Goal: Task Accomplishment & Management: Manage account settings

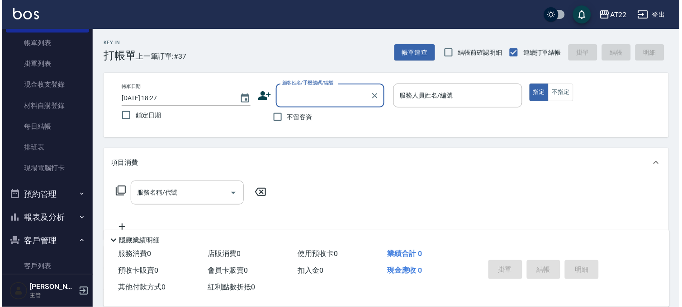
scroll to position [100, 0]
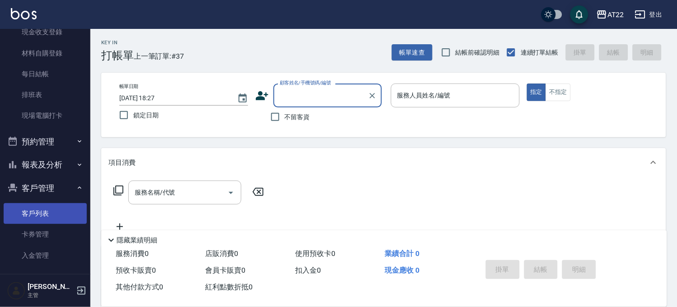
click at [54, 207] on link "客戶列表" at bounding box center [45, 213] width 83 height 21
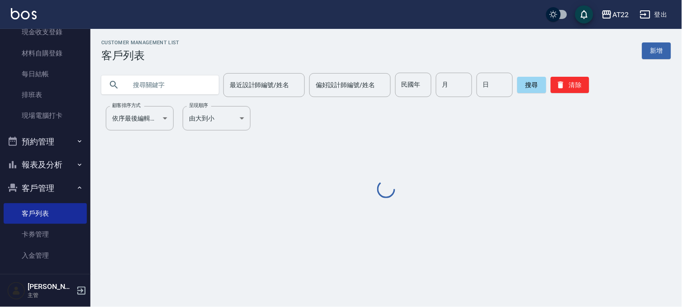
click at [175, 91] on input "text" at bounding box center [169, 85] width 85 height 24
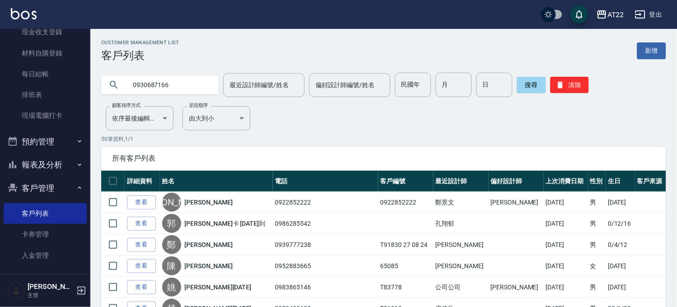
type input "0930687166"
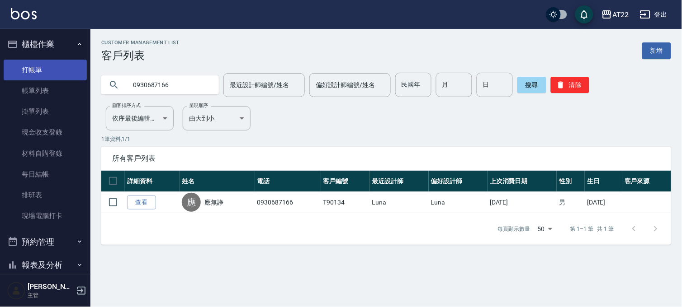
drag, startPoint x: 50, startPoint y: 66, endPoint x: 55, endPoint y: 66, distance: 4.5
click at [50, 66] on link "打帳單" at bounding box center [45, 70] width 83 height 21
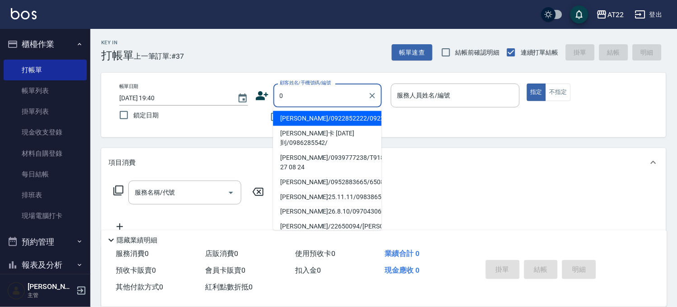
type input "09"
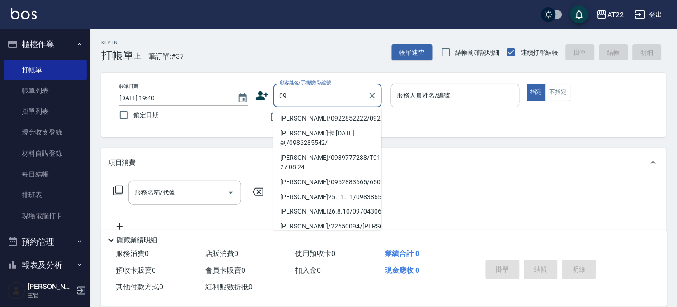
click at [367, 101] on div at bounding box center [372, 96] width 12 height 24
click at [373, 93] on icon "Clear" at bounding box center [372, 95] width 9 height 9
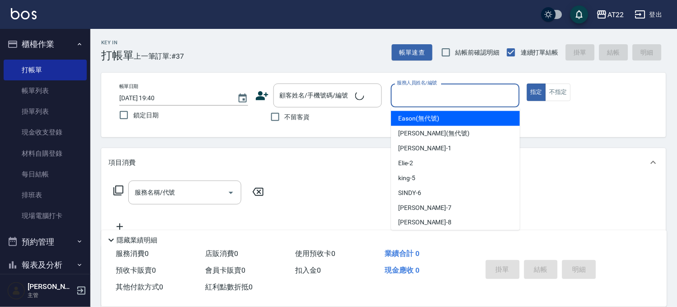
click at [401, 94] on input "服務人員姓名/編號" at bounding box center [455, 96] width 121 height 16
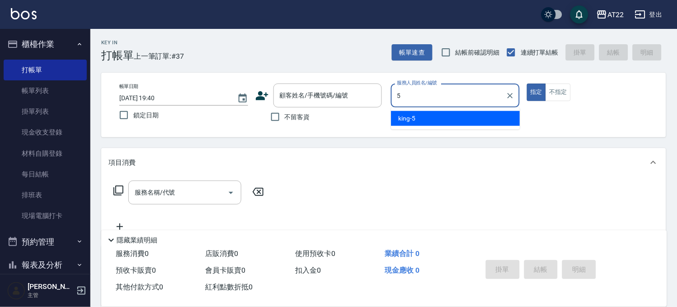
type input "king-5"
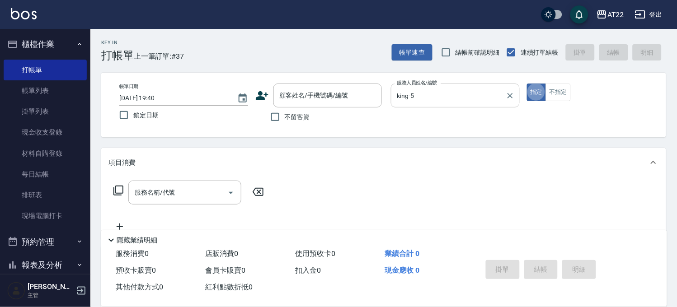
type button "true"
click at [301, 114] on span "不留客資" at bounding box center [297, 117] width 25 height 9
click at [285, 114] on input "不留客資" at bounding box center [275, 117] width 19 height 19
checkbox input "true"
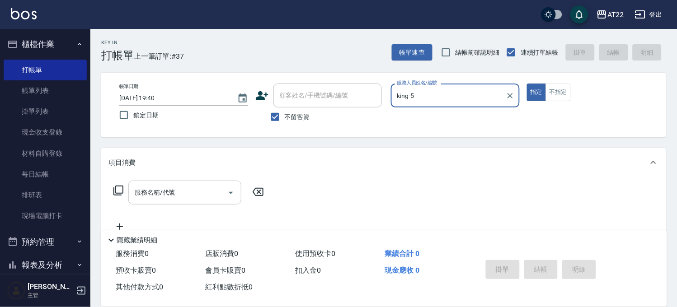
click at [156, 193] on input "服務名稱/代號" at bounding box center [177, 193] width 91 height 16
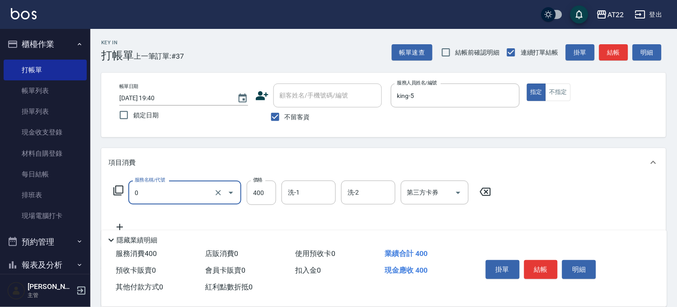
type input "有機洗髮(0)"
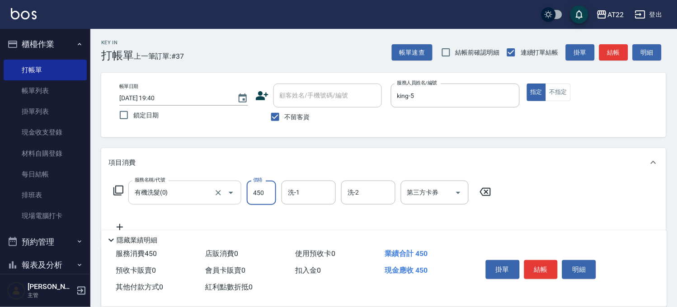
type input "450"
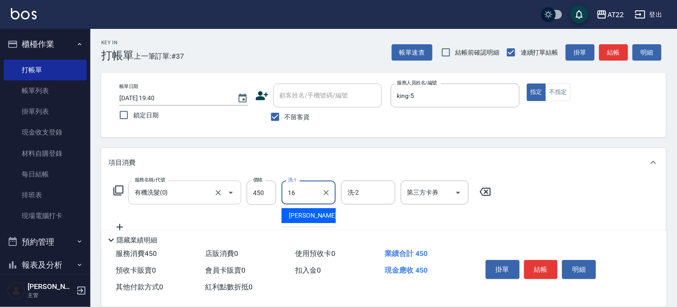
type input "[PERSON_NAME]-16"
click at [118, 223] on icon at bounding box center [119, 227] width 23 height 11
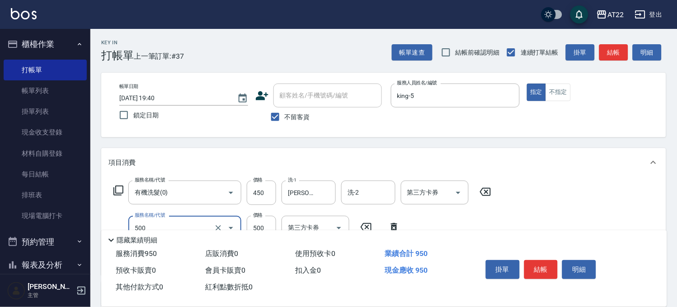
type input "剪髮(500)"
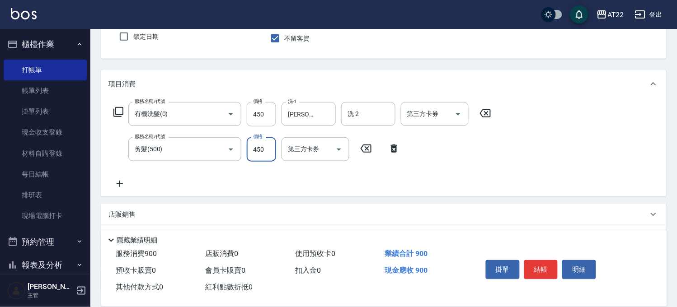
scroll to position [100, 0]
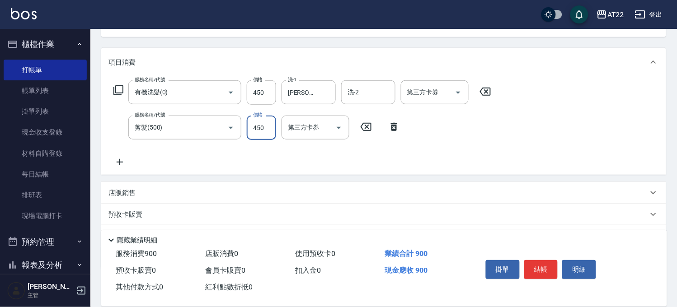
type input "450"
click at [119, 160] on icon at bounding box center [119, 162] width 23 height 11
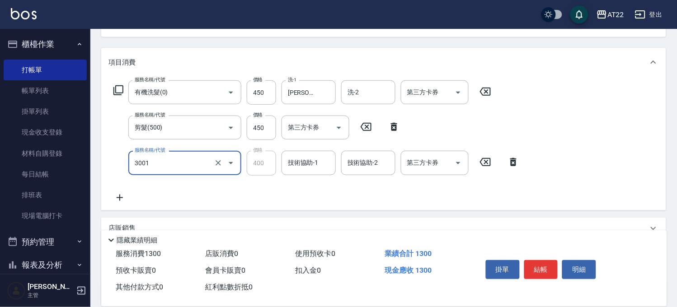
type input "側邊燙貼(3001)"
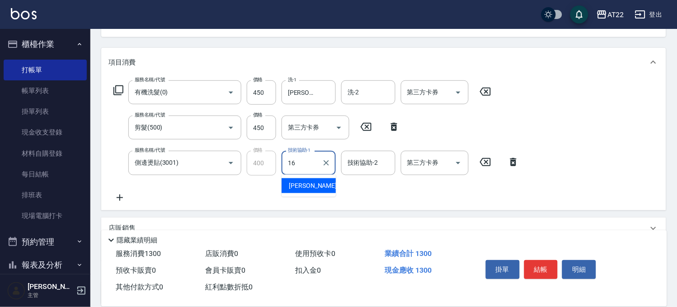
type input "[PERSON_NAME]-16"
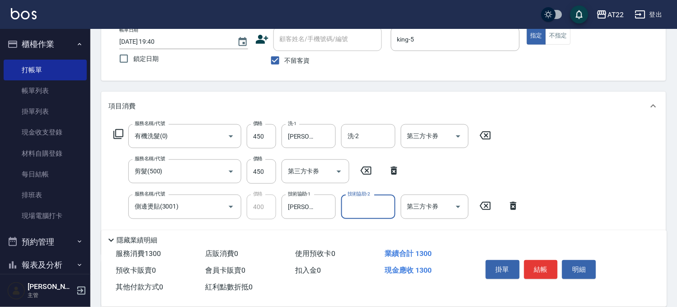
scroll to position [0, 0]
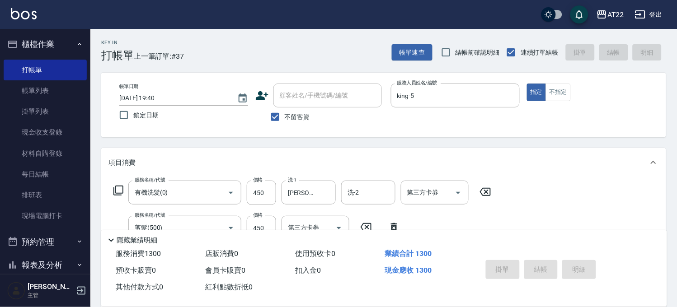
type input "[DATE] 19:42"
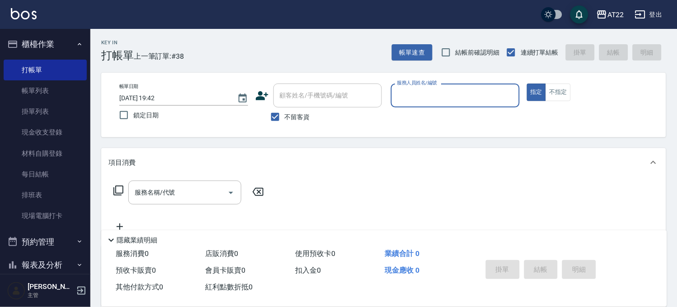
click at [257, 95] on icon at bounding box center [262, 96] width 14 height 14
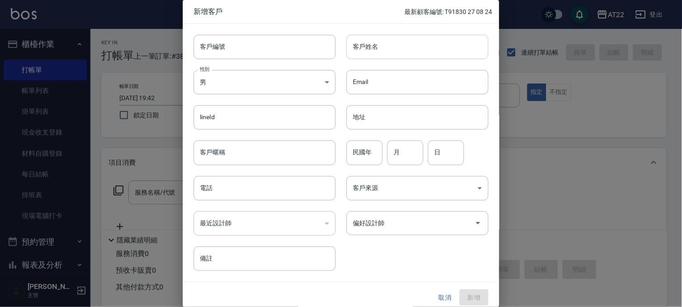
click at [356, 44] on input "客戶姓名" at bounding box center [417, 47] width 142 height 24
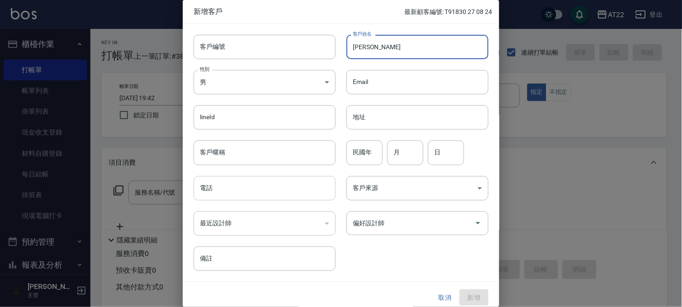
type input "[PERSON_NAME]"
click at [250, 182] on input "電話" at bounding box center [264, 188] width 142 height 24
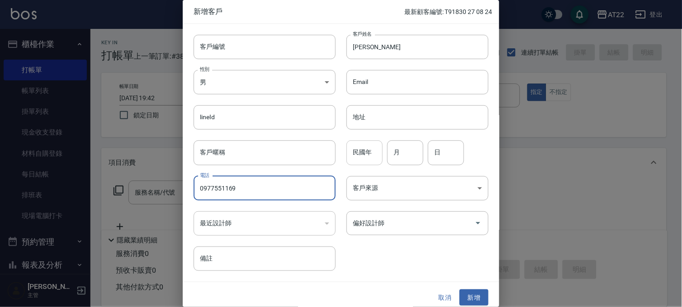
type input "0977551169"
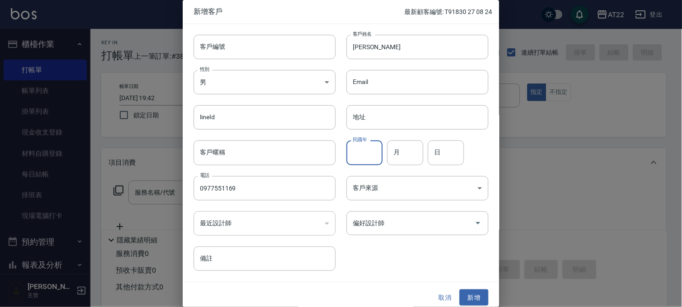
click at [354, 152] on input "民國年" at bounding box center [364, 153] width 36 height 24
type input "89"
type input "10"
type input "23"
click at [466, 300] on button "新增" at bounding box center [473, 298] width 29 height 17
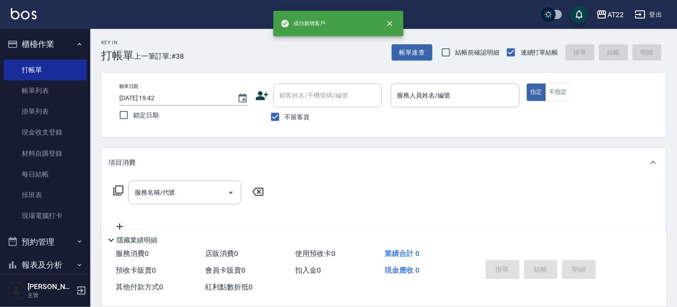
click at [287, 118] on span "不留客資" at bounding box center [297, 117] width 25 height 9
click at [285, 118] on input "不留客資" at bounding box center [275, 117] width 19 height 19
checkbox input "false"
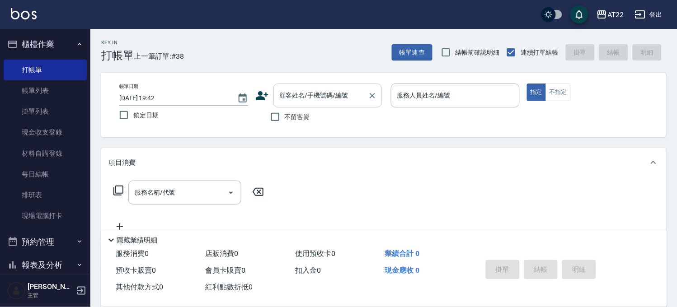
click at [311, 93] on div "顧客姓名/手機號碼/編號 顧客姓名/手機號碼/編號" at bounding box center [328, 96] width 108 height 24
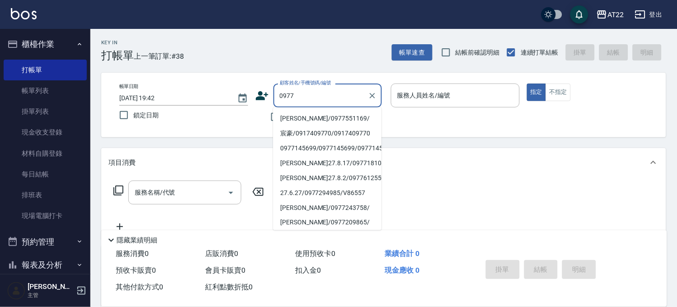
click at [354, 118] on li "[PERSON_NAME]/0977551169/" at bounding box center [327, 118] width 108 height 15
type input "[PERSON_NAME]/0977551169/"
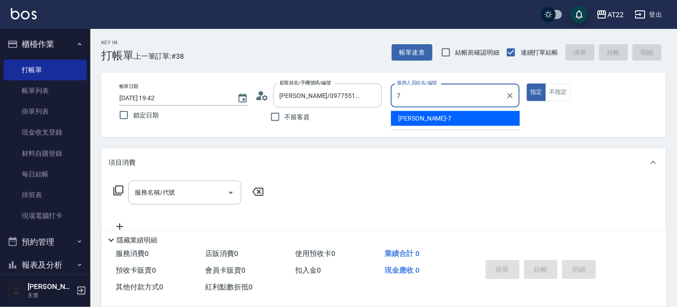
type input "[PERSON_NAME]-7"
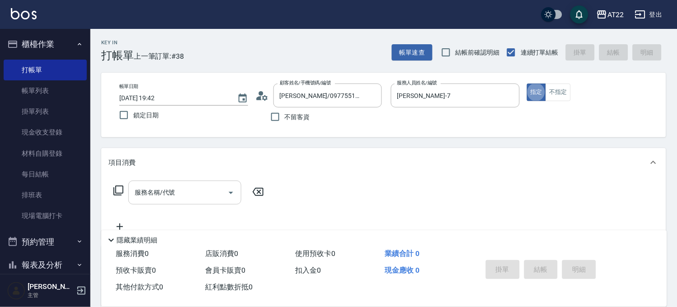
click at [156, 201] on div "服務名稱/代號" at bounding box center [184, 193] width 113 height 24
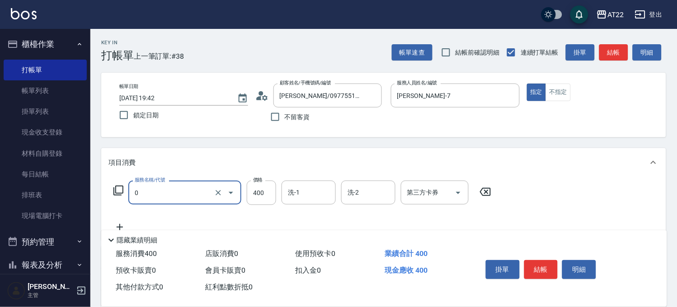
type input "有機洗髮(0)"
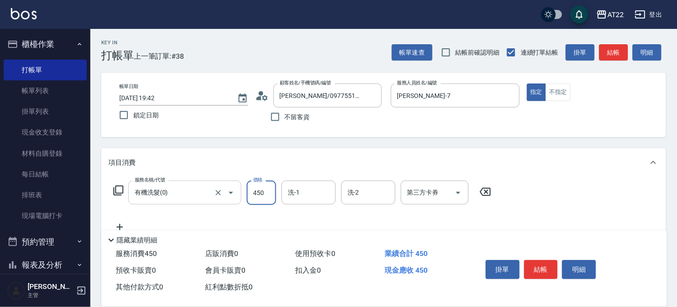
type input "450"
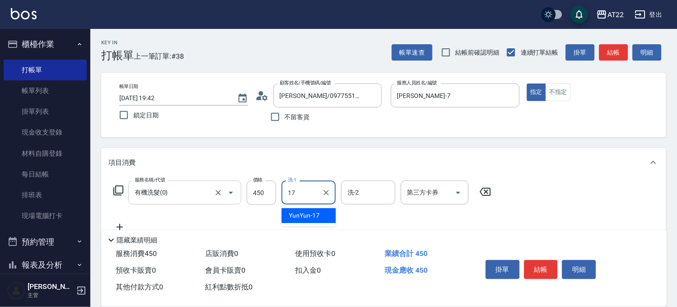
type input "YunYun-17"
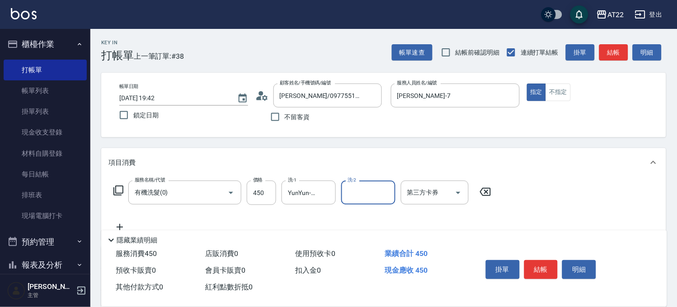
click at [120, 226] on icon at bounding box center [119, 227] width 23 height 11
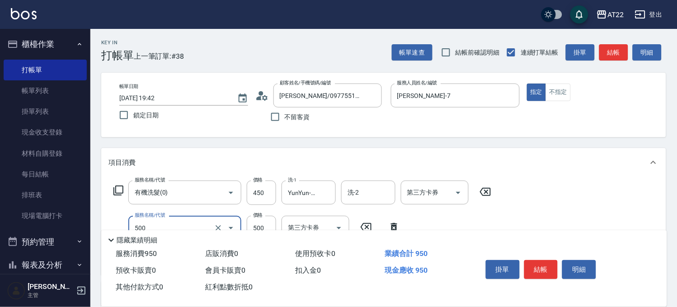
type input "剪髮(500)"
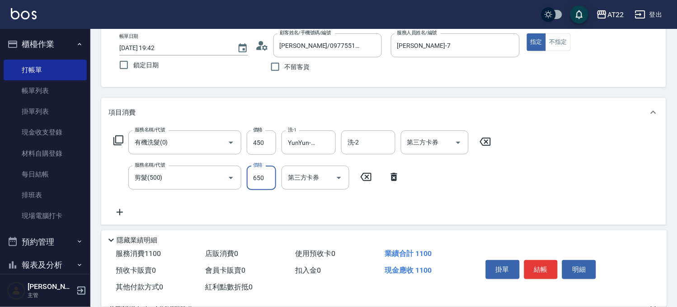
type input "650"
click at [120, 209] on icon at bounding box center [119, 212] width 23 height 11
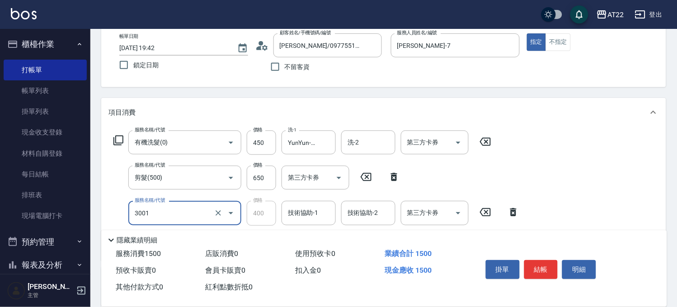
type input "側邊燙貼(3001)"
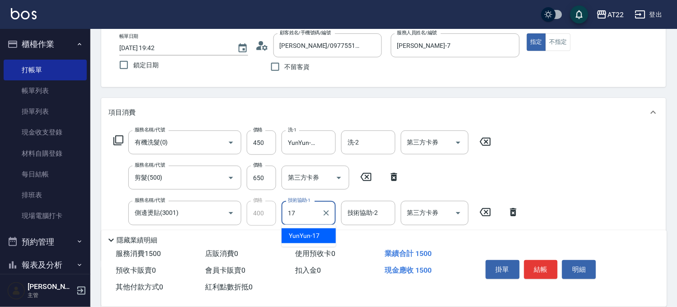
type input "YunYun-17"
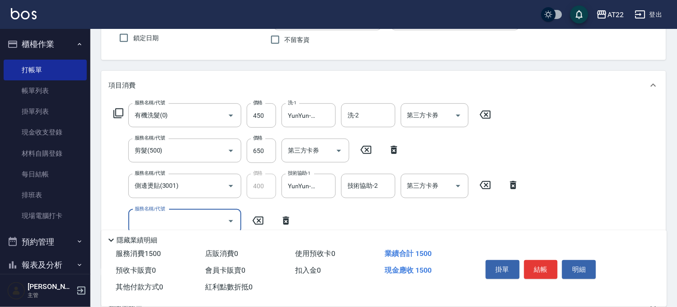
scroll to position [100, 0]
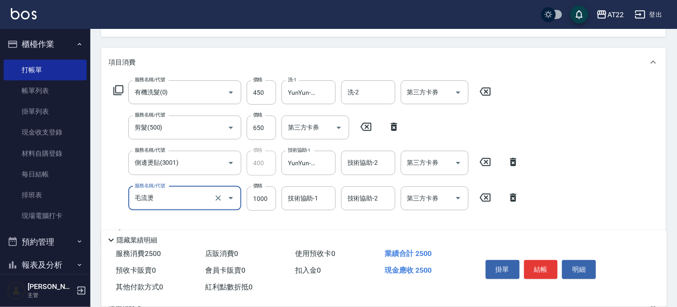
type input "毛流燙"
type input "600"
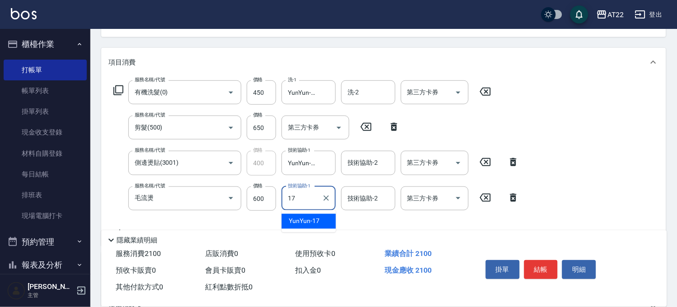
type input "YunYun-17"
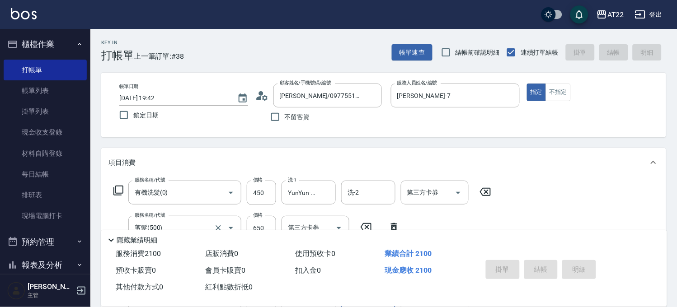
type input "[DATE] 19:43"
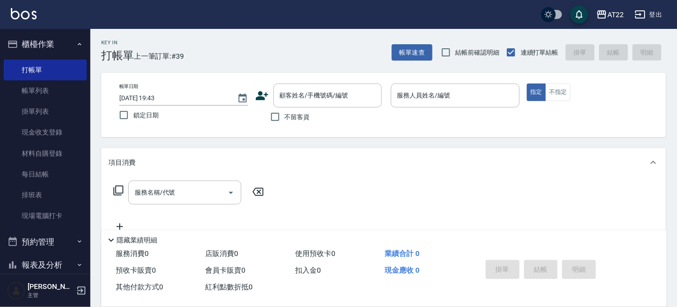
click at [256, 101] on icon at bounding box center [262, 96] width 14 height 14
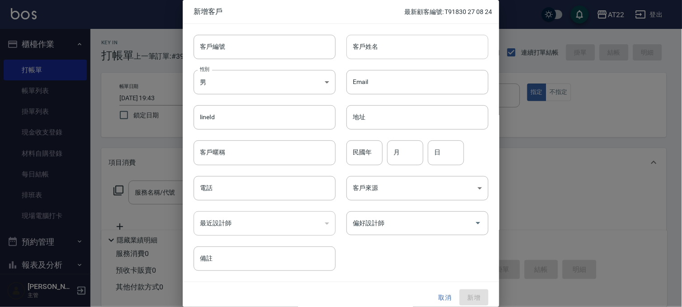
click at [439, 35] on input "客戶姓名" at bounding box center [417, 47] width 142 height 24
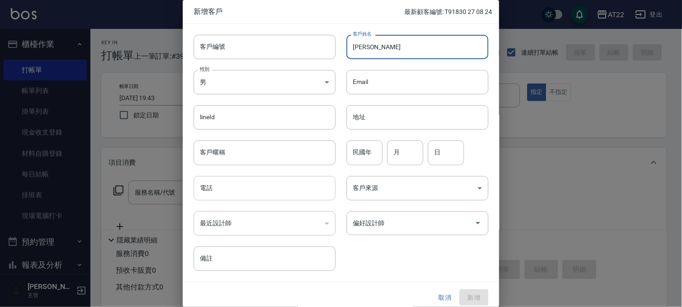
type input "[PERSON_NAME]"
click at [279, 190] on input "電話" at bounding box center [264, 188] width 142 height 24
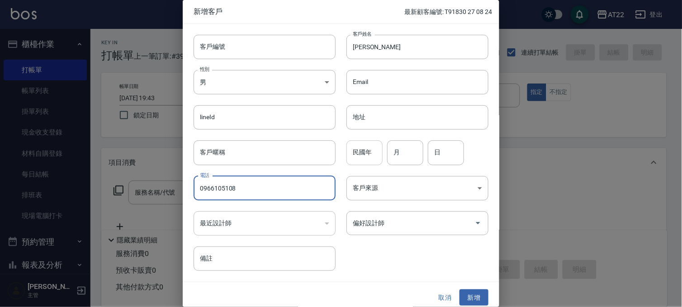
type input "0966105108"
click at [367, 154] on input "民國年" at bounding box center [364, 153] width 36 height 24
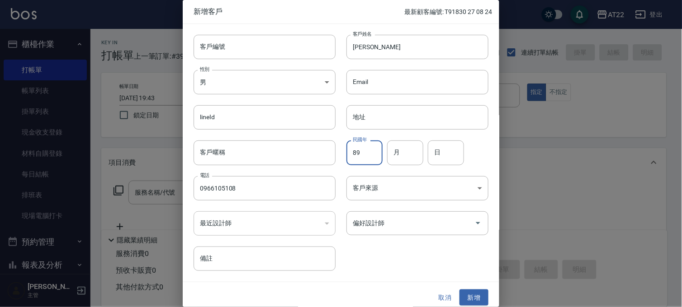
type input "89"
type input "5"
type input "16"
click at [475, 293] on button "新增" at bounding box center [473, 298] width 29 height 17
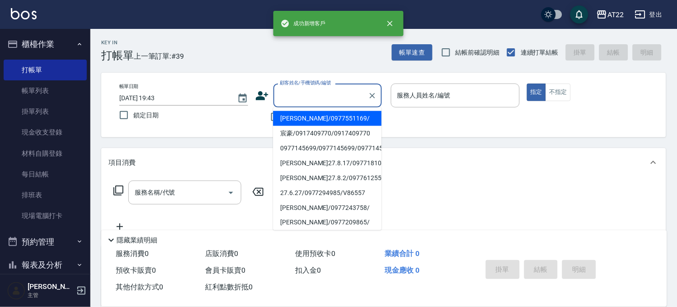
click at [328, 98] on input "顧客姓名/手機號碼/編號" at bounding box center [321, 96] width 87 height 16
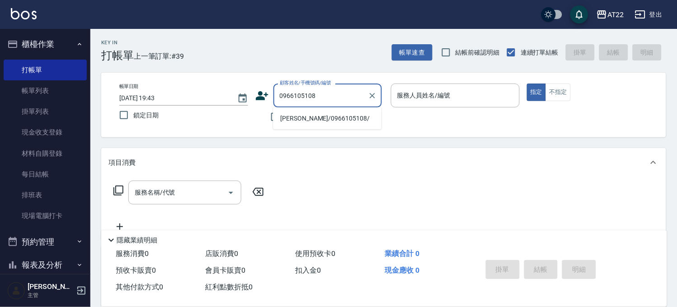
click at [313, 120] on li "[PERSON_NAME]/0966105108/" at bounding box center [327, 118] width 108 height 15
type input "[PERSON_NAME]/0966105108/"
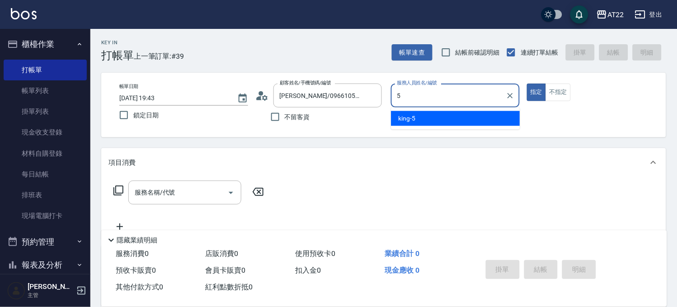
type input "king-5"
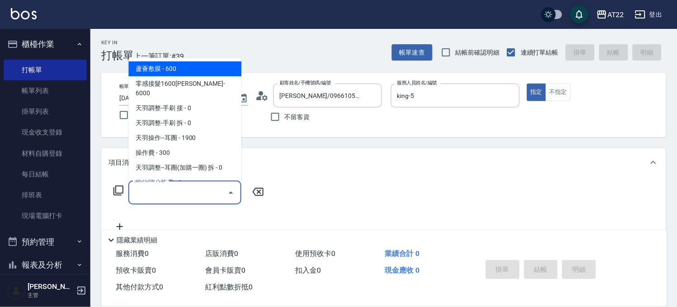
click at [175, 187] on input "服務名稱/代號" at bounding box center [177, 193] width 91 height 16
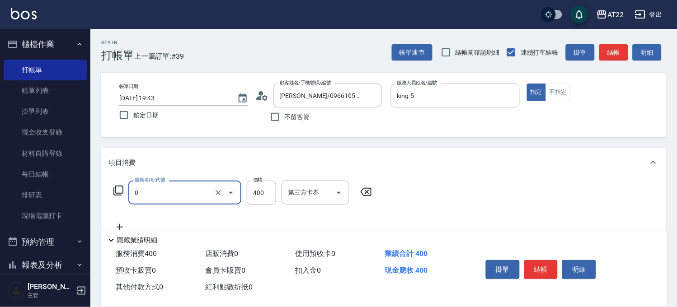
type input "有機洗髮(0)"
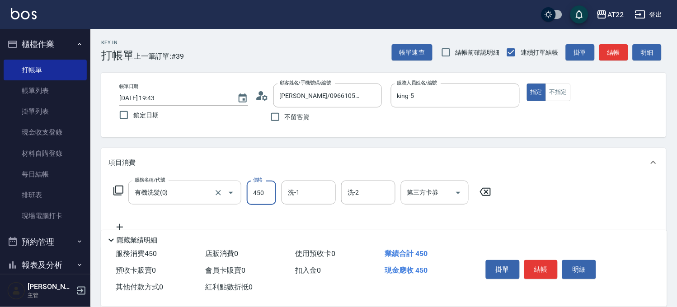
type input "450"
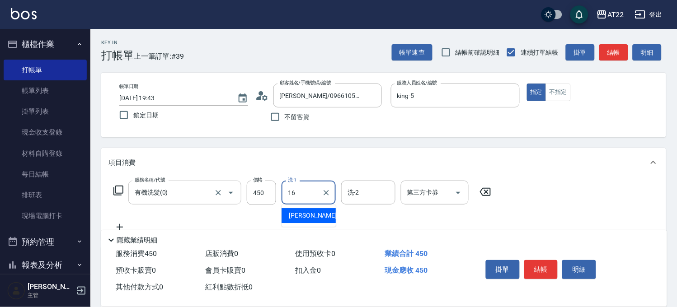
type input "[PERSON_NAME]-16"
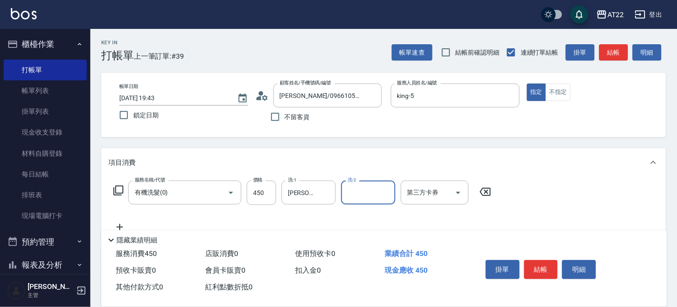
click at [123, 223] on icon at bounding box center [119, 227] width 23 height 11
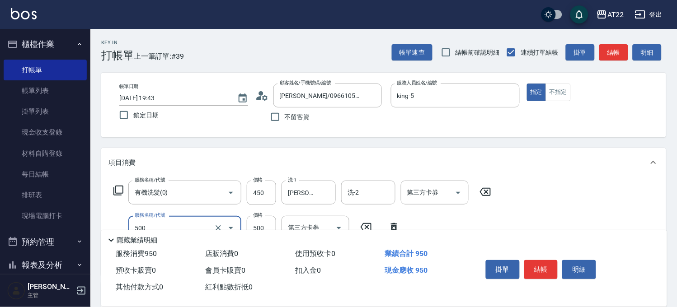
type input "剪髮(500)"
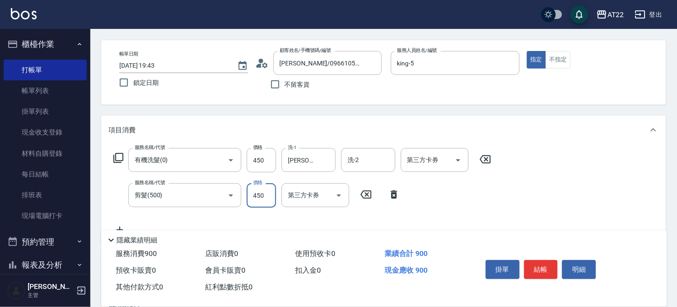
scroll to position [50, 0]
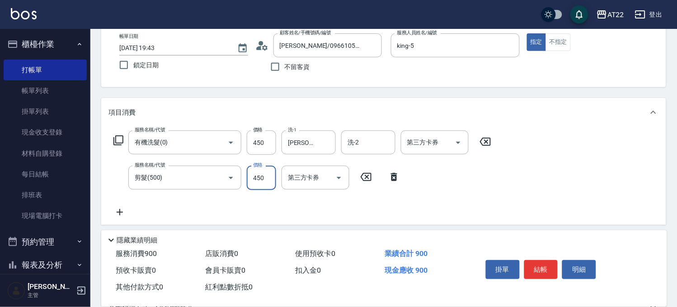
type input "450"
click at [127, 211] on icon at bounding box center [119, 212] width 23 height 11
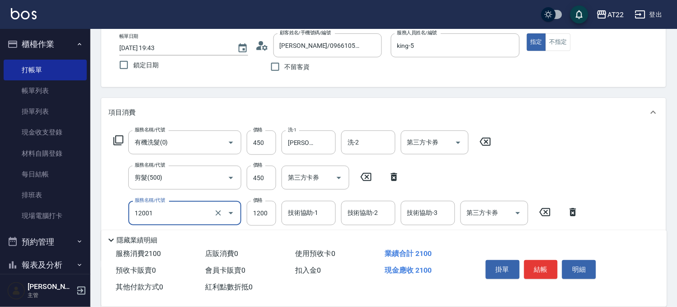
type input "燙髮S(12001)"
type input "1440"
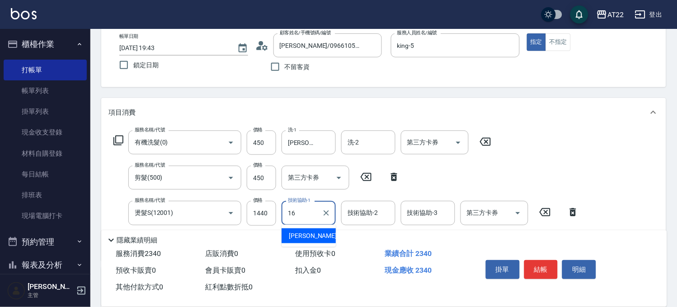
type input "[PERSON_NAME]-16"
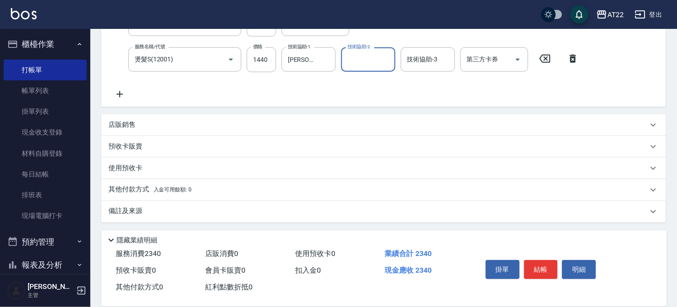
scroll to position [205, 0]
click at [139, 114] on div "店販銷售" at bounding box center [383, 124] width 565 height 22
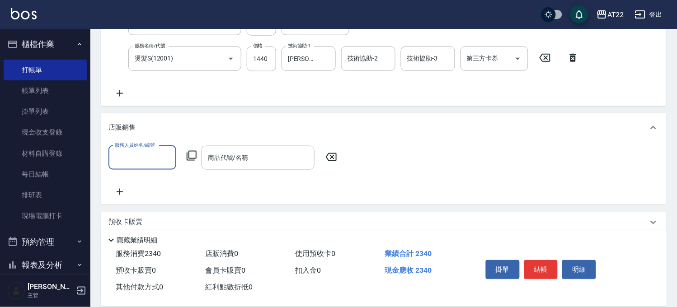
scroll to position [0, 0]
click at [138, 151] on input "服務人員姓名/編號" at bounding box center [143, 158] width 60 height 16
type input "king-5"
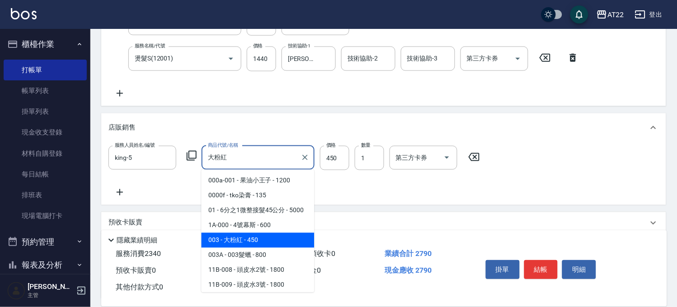
click at [233, 159] on input "大粉紅" at bounding box center [251, 158] width 91 height 16
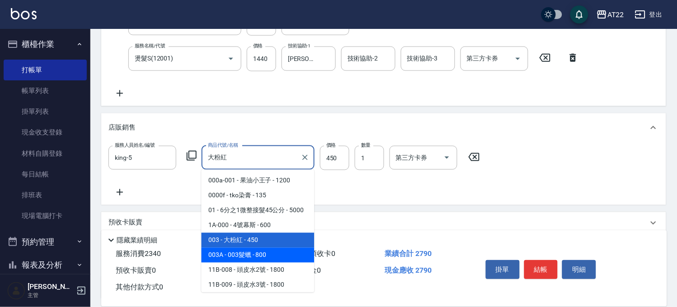
click at [250, 263] on span "003A - 003髮蠟 - 800" at bounding box center [258, 255] width 113 height 15
type input "003髮蠟"
type input "800"
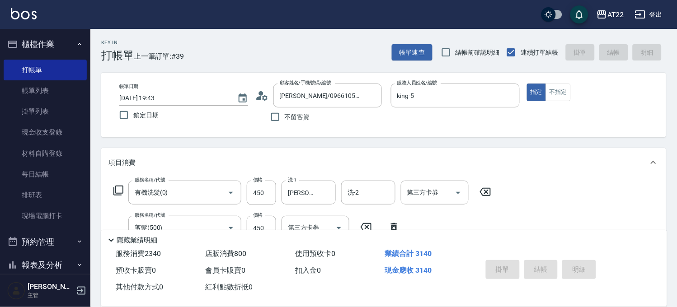
type input "[DATE] 19:45"
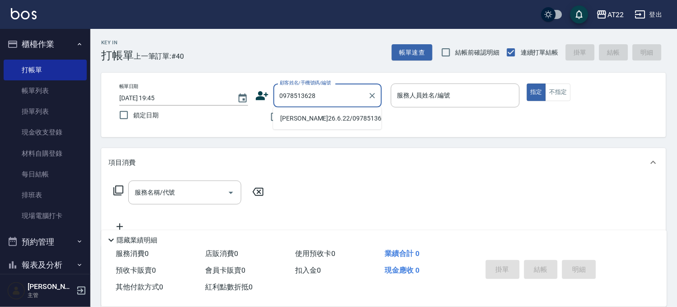
click at [326, 118] on li "[PERSON_NAME]26.6.22/0978513628/V81771" at bounding box center [327, 118] width 108 height 15
type input "[PERSON_NAME]26.6.22/0978513628/V81771"
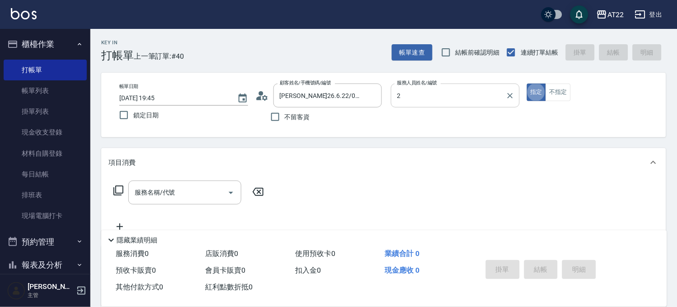
type input "Elie-2"
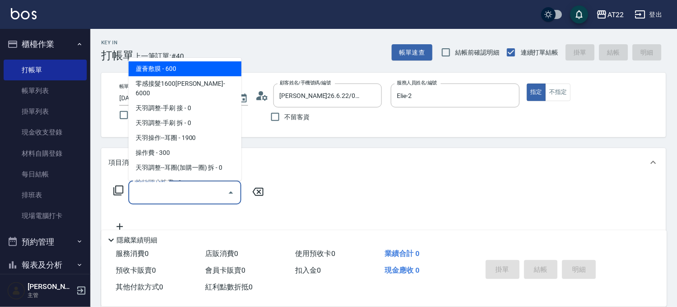
click at [191, 186] on input "服務名稱/代號" at bounding box center [177, 193] width 91 height 16
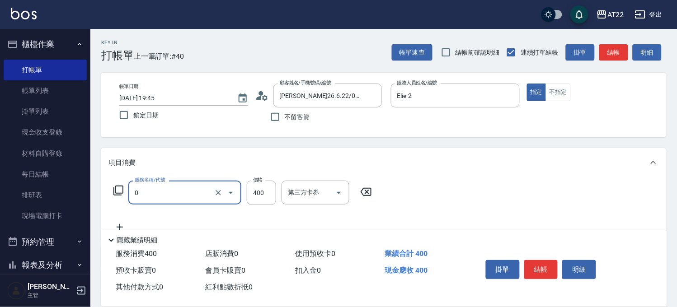
type input "有機洗髮(0)"
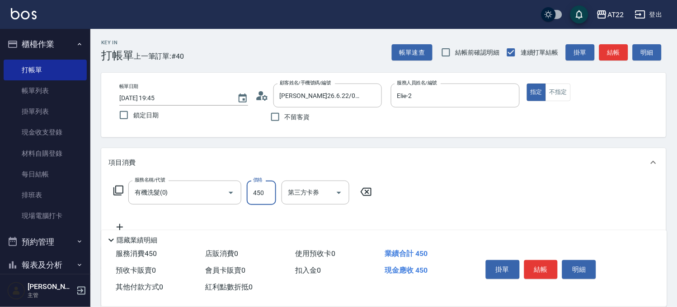
type input "450"
click at [112, 224] on icon at bounding box center [119, 227] width 23 height 11
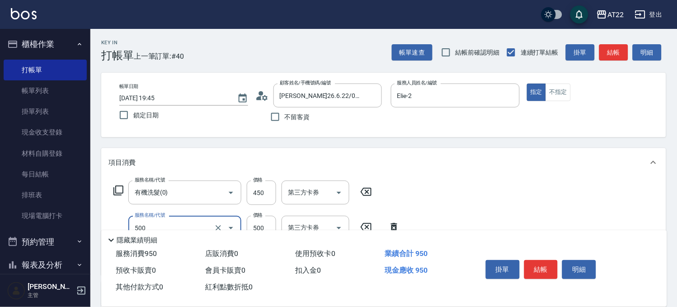
type input "剪髮(500)"
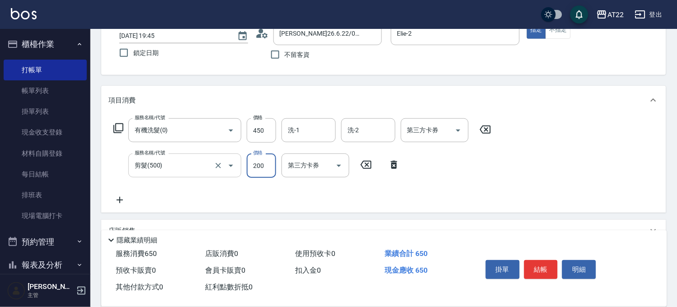
scroll to position [151, 0]
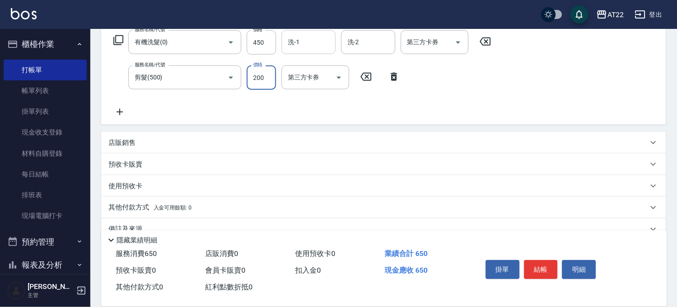
click at [292, 32] on div "洗-1" at bounding box center [309, 42] width 54 height 24
type input "200"
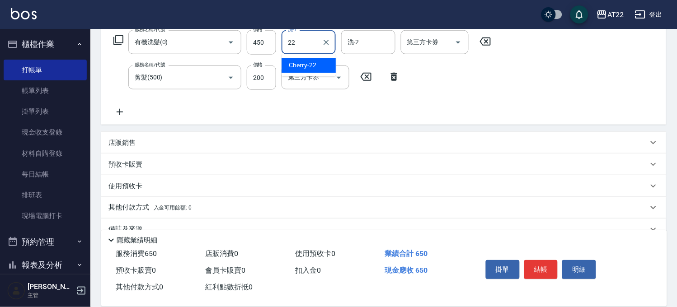
type input "Cherry-22"
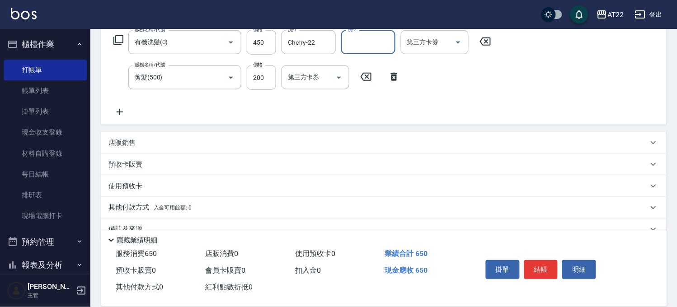
click at [113, 115] on icon at bounding box center [119, 112] width 23 height 11
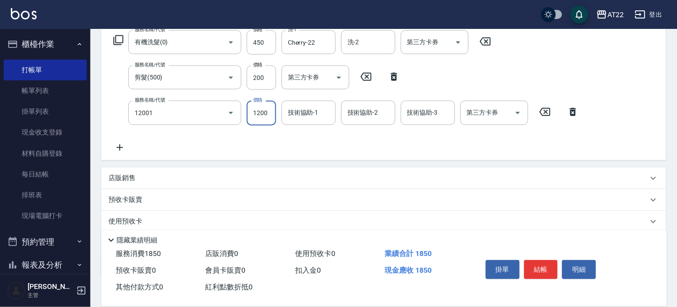
type input "燙髮S(12001)"
type input "1510"
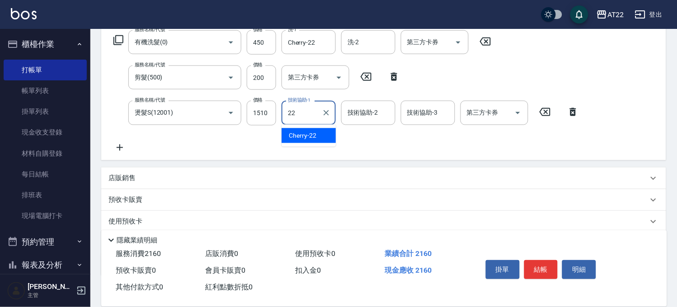
type input "Cherry-22"
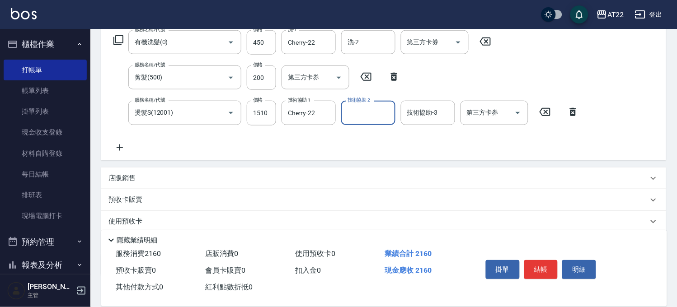
click at [121, 144] on icon at bounding box center [119, 147] width 23 height 11
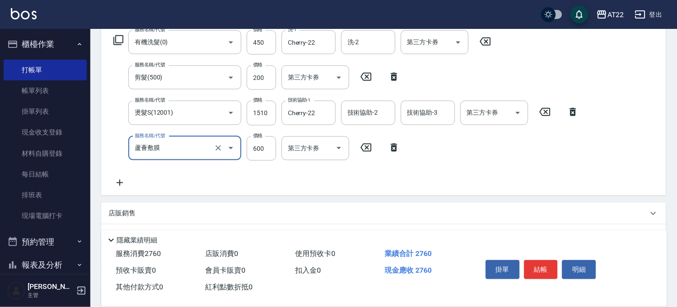
type input "蘆薈敷膜"
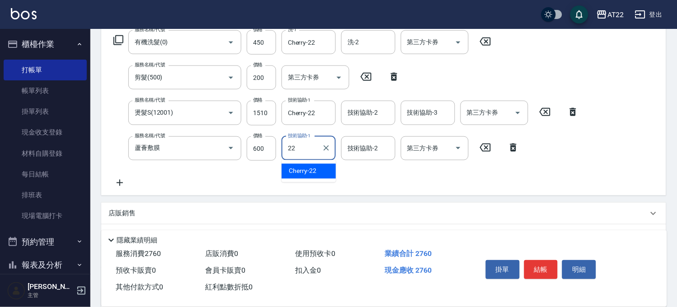
type input "Cherry-22"
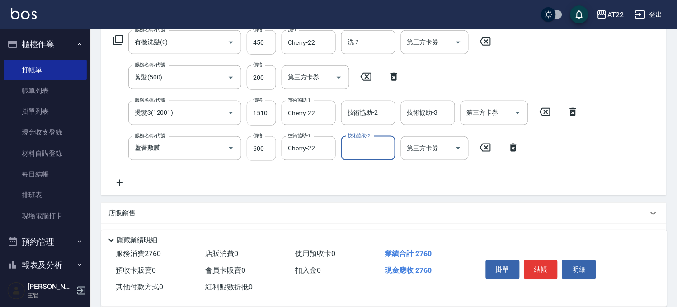
click at [256, 142] on input "600" at bounding box center [261, 149] width 29 height 24
type input "480"
click at [506, 196] on div "項目消費 服務名稱/代號 有機洗髮(0) 服務名稱/代號 價格 450 價格 洗-1 Cherry-22 洗-1 洗-2 洗-2 第三方卡券 第三方卡券 服務…" at bounding box center [383, 155] width 565 height 314
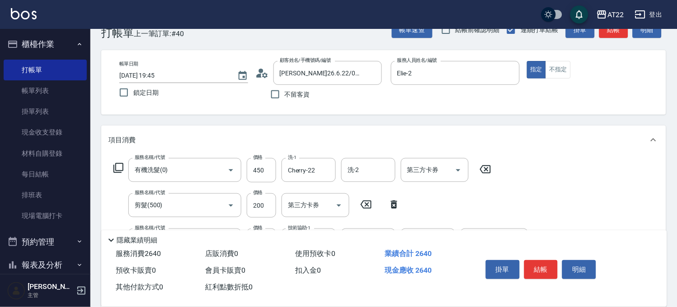
scroll to position [0, 0]
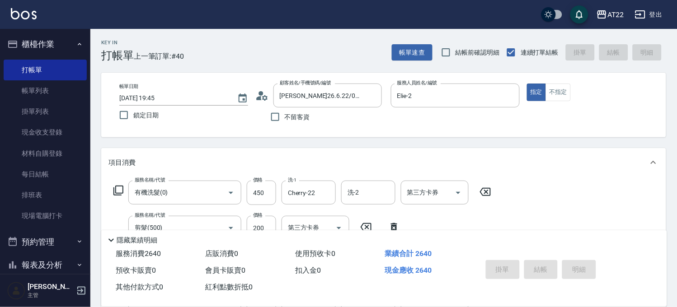
type input "[DATE] 19:46"
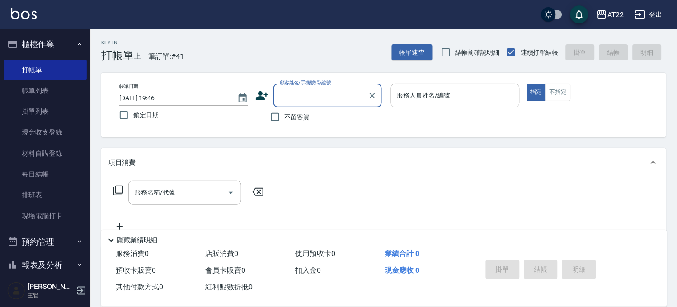
click at [264, 91] on icon at bounding box center [262, 96] width 14 height 14
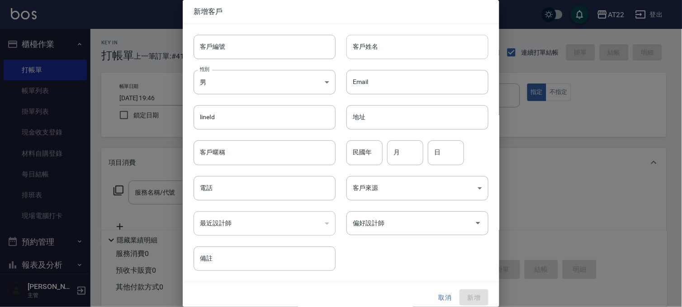
click at [390, 59] on input "客戶姓名" at bounding box center [417, 47] width 142 height 24
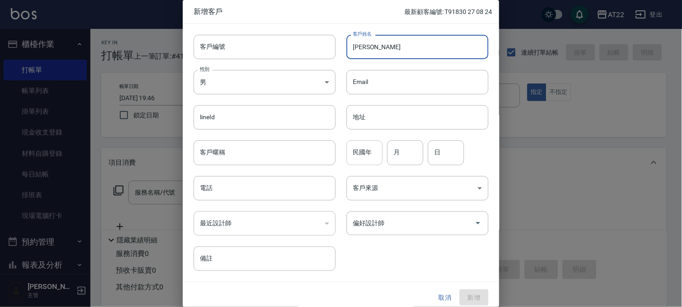
type input "[PERSON_NAME]"
click at [365, 150] on input "民國年" at bounding box center [364, 153] width 36 height 24
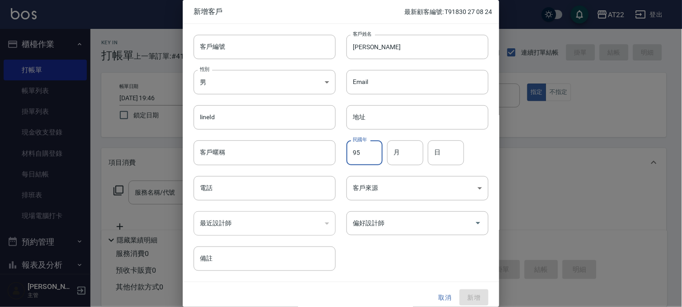
type input "95"
type input "9"
type input "18"
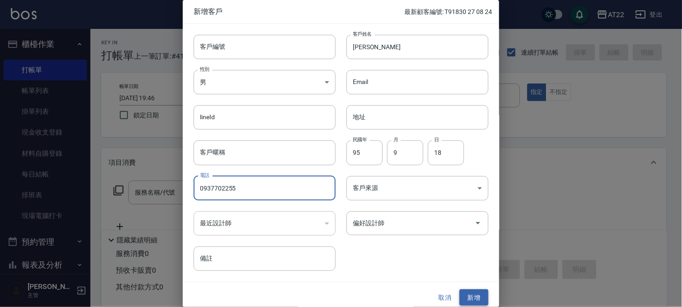
type input "0937702255"
click at [459, 297] on button "新增" at bounding box center [473, 298] width 29 height 17
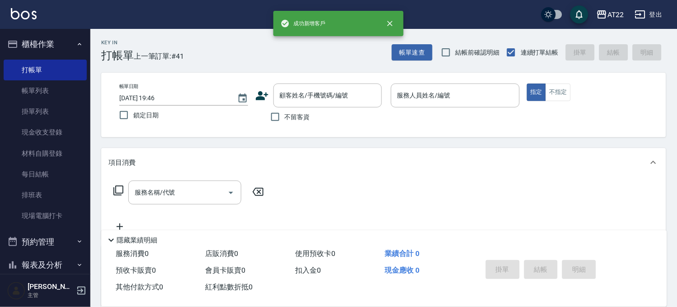
click at [347, 82] on div "帳單日期 [DATE] 19:46 鎖定日期 顧客姓名/手機號碼/編號 顧客姓名/手機號碼/編號 不留客資 服務人員姓名/編號 服務人員姓名/編號 指定 不指定" at bounding box center [383, 105] width 565 height 65
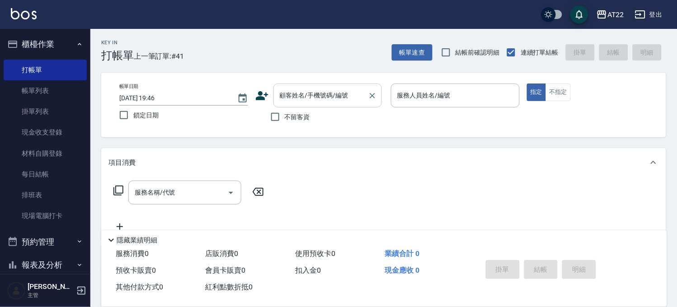
click at [347, 92] on input "顧客姓名/手機號碼/編號" at bounding box center [321, 96] width 87 height 16
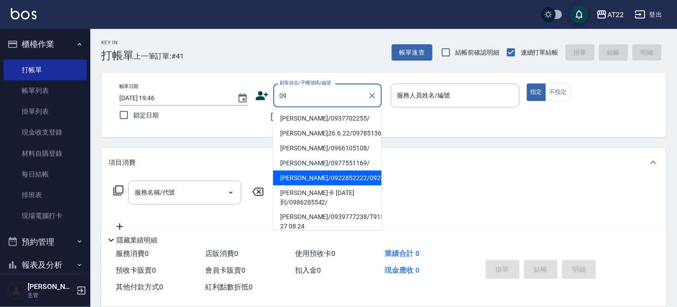
type input "[PERSON_NAME]/0937702255/"
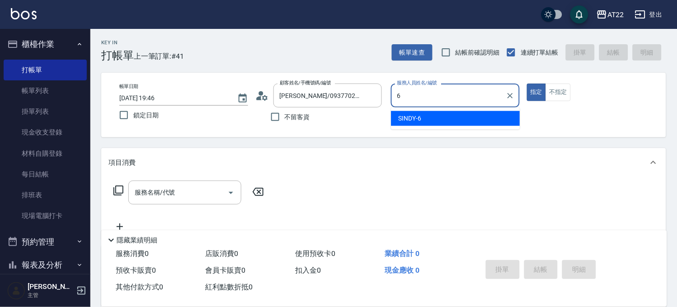
type input "SINDY-6"
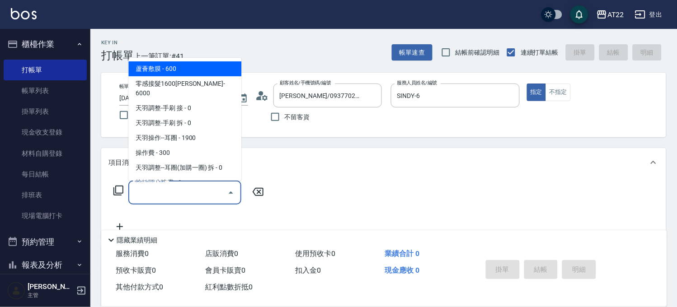
click at [197, 197] on input "服務名稱/代號" at bounding box center [177, 193] width 91 height 16
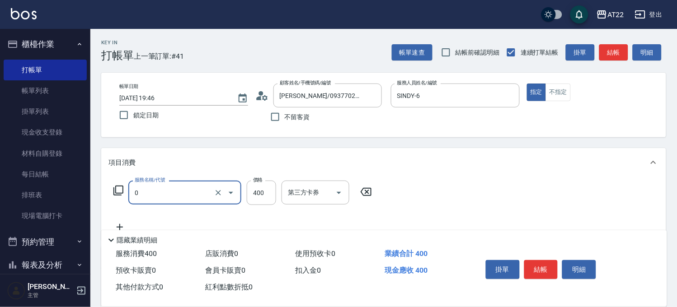
type input "有機洗髮(0)"
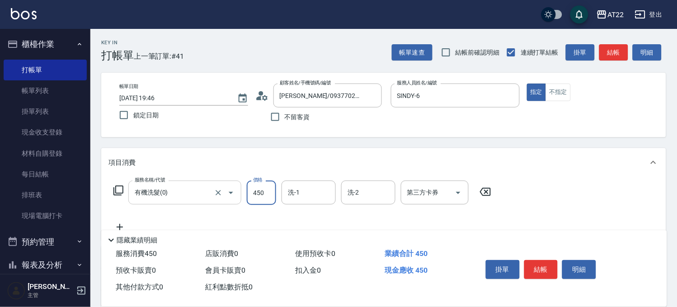
type input "450"
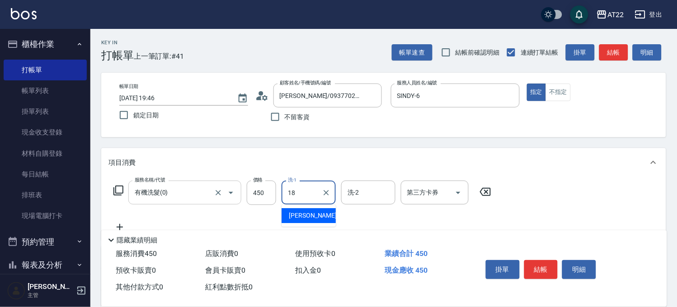
type input "恩恩-18"
click at [116, 231] on div "隱藏業績明細" at bounding box center [384, 238] width 566 height 15
click at [120, 226] on icon at bounding box center [120, 227] width 6 height 6
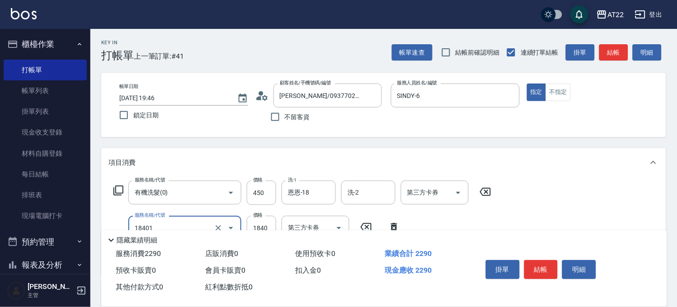
type input "燙髮M(18401)"
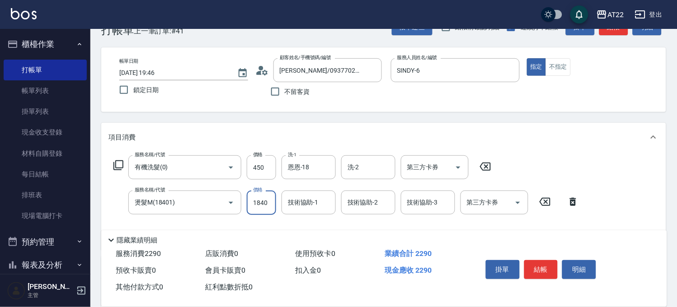
scroll to position [50, 0]
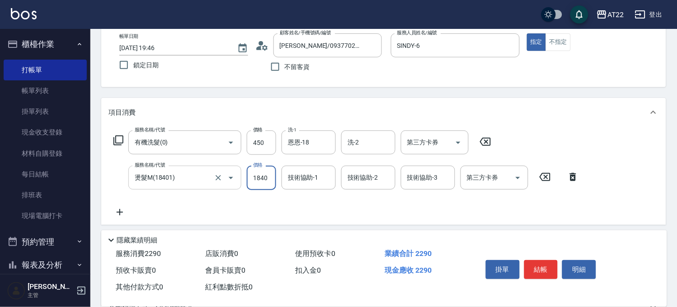
click at [190, 175] on input "燙髮M(18401)" at bounding box center [172, 178] width 80 height 16
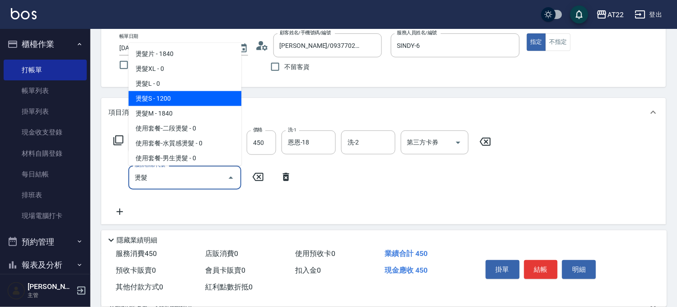
click at [193, 91] on span "燙髮S - 1200" at bounding box center [184, 98] width 113 height 15
type input "燙髮S(12001)"
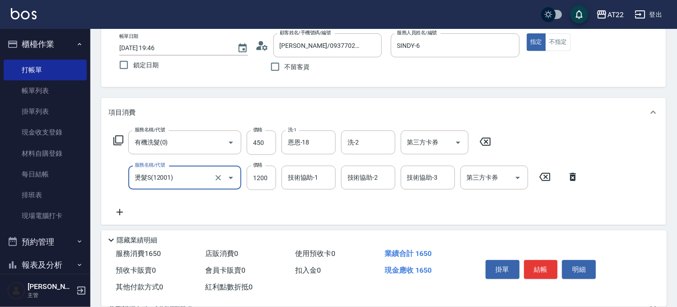
click at [182, 175] on input "燙髮S(12001)" at bounding box center [172, 178] width 80 height 16
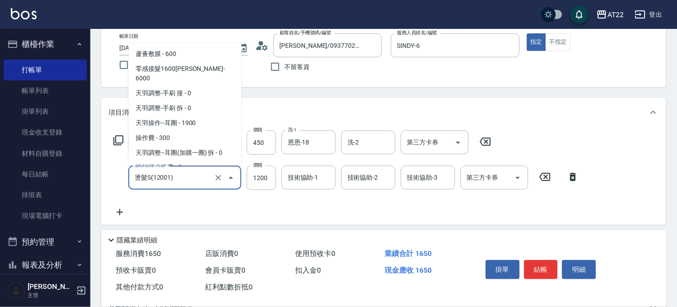
scroll to position [879, 0]
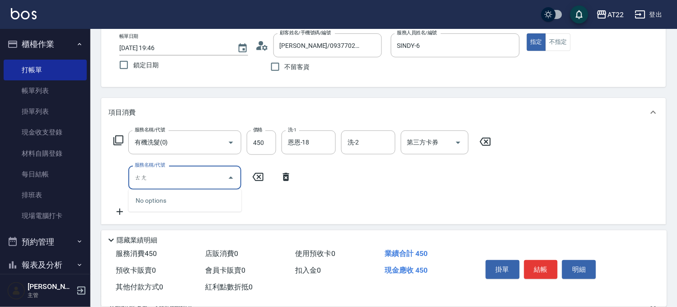
type input "趟"
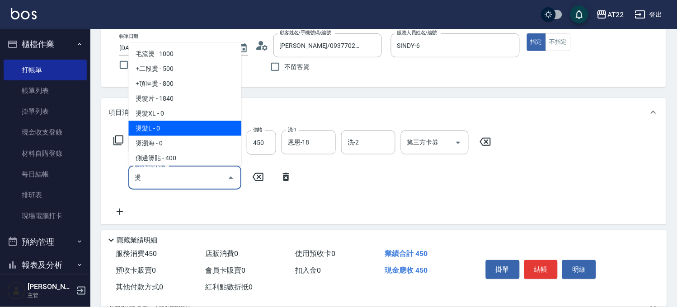
click at [184, 122] on span "燙髮L - 0" at bounding box center [184, 128] width 113 height 15
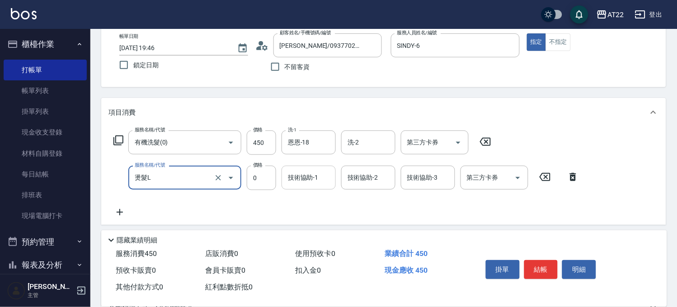
type input "燙髮L"
click at [293, 172] on div "技術協助-1 技術協助-1" at bounding box center [309, 178] width 54 height 24
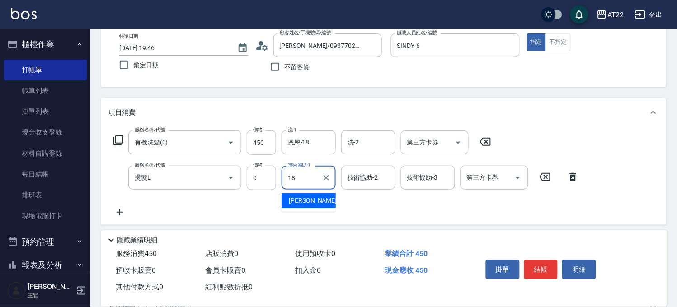
type input "恩恩-18"
click at [116, 215] on icon at bounding box center [119, 212] width 23 height 11
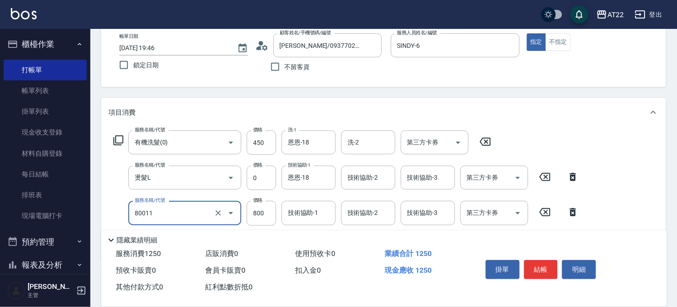
type input "晶漾深層護髮(80011)"
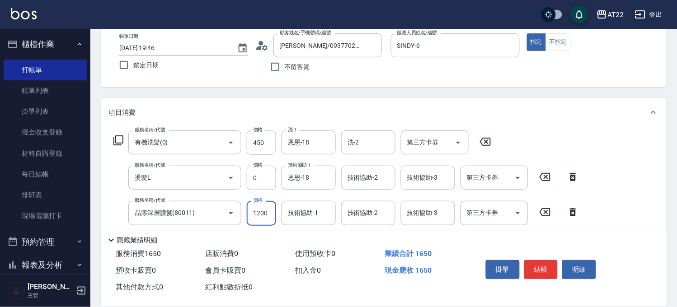
type input "1200"
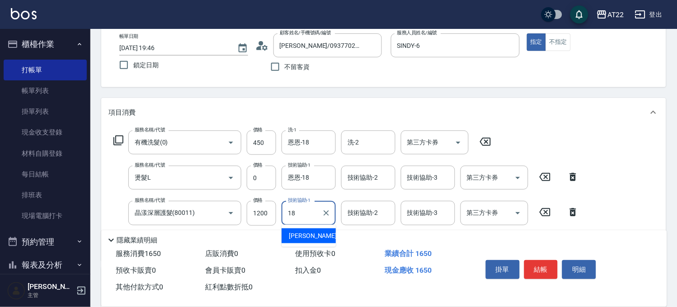
type input "恩恩-18"
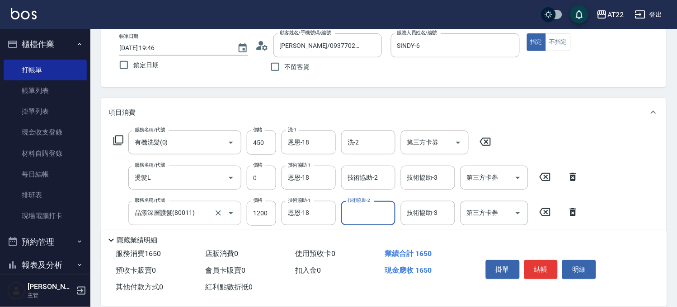
scroll to position [151, 0]
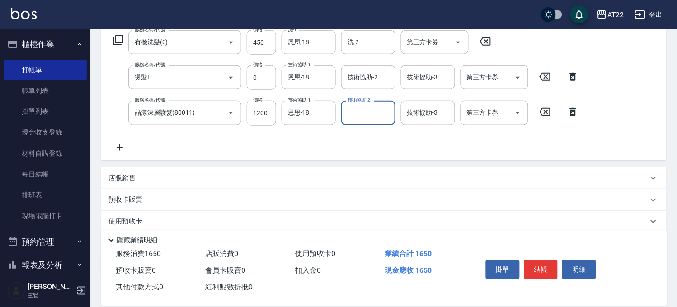
click at [120, 170] on div "店販銷售" at bounding box center [383, 179] width 565 height 22
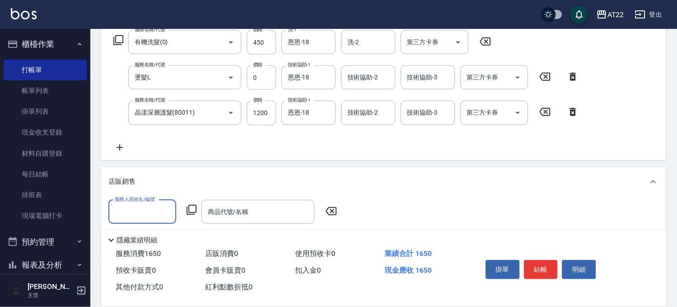
scroll to position [0, 0]
type input "SINDY-6"
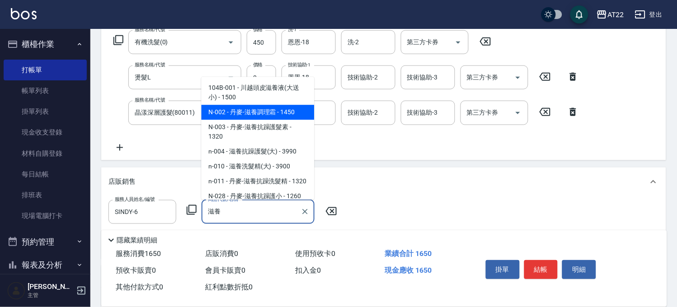
click at [254, 105] on span "N-002 - 丹麥-滋養調理霜 - 1450" at bounding box center [258, 112] width 113 height 15
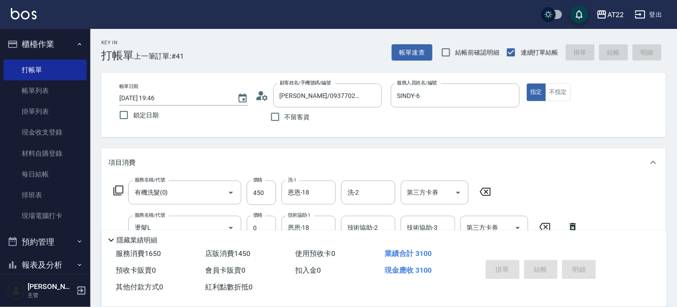
type input "丹麥-滋養調理霜"
type input "[DATE] 19:47"
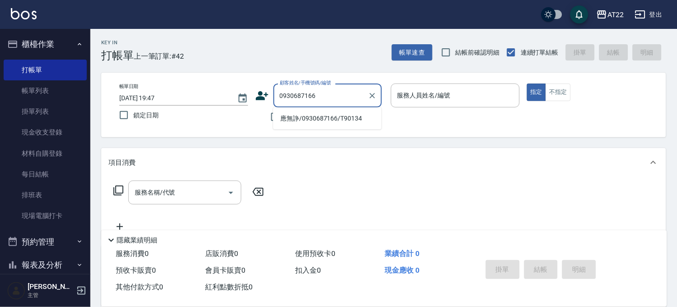
drag, startPoint x: 320, startPoint y: 120, endPoint x: 329, endPoint y: 118, distance: 9.0
click at [320, 120] on li "應無諍/0930687166/T90134" at bounding box center [327, 118] width 108 height 15
type input "應無諍/0930687166/T90134"
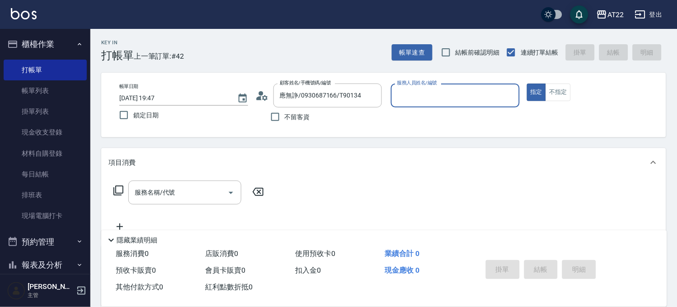
type input "Luna-15"
click at [188, 195] on input "服務名稱/代號" at bounding box center [177, 193] width 91 height 16
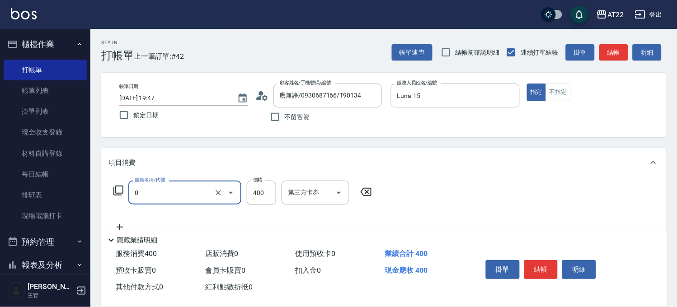
type input "有機洗髮(0)"
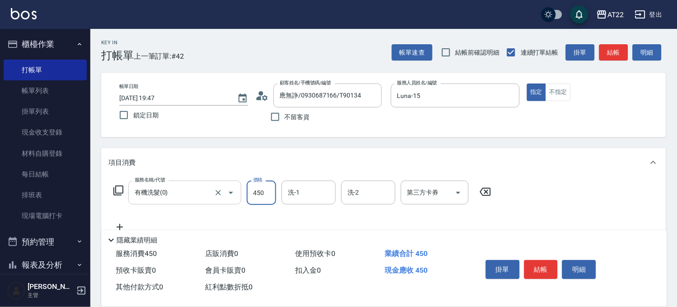
type input "450"
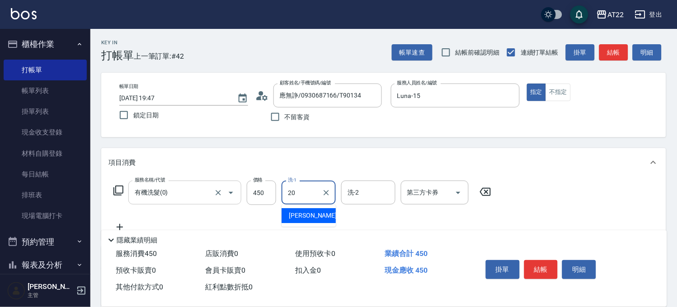
type input "Noah-20"
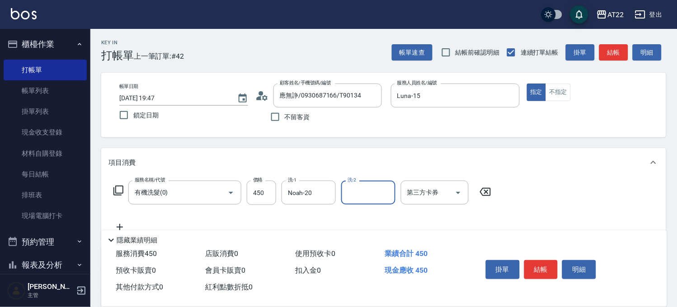
click at [124, 225] on icon at bounding box center [119, 227] width 23 height 11
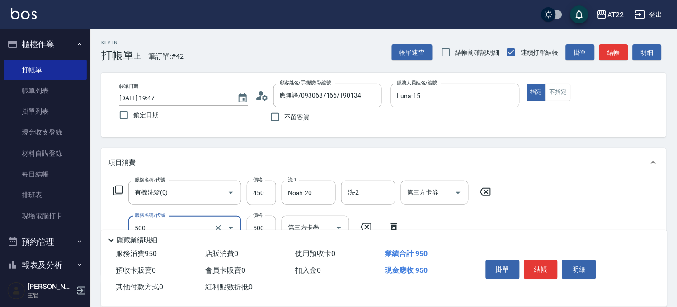
type input "剪髮(500)"
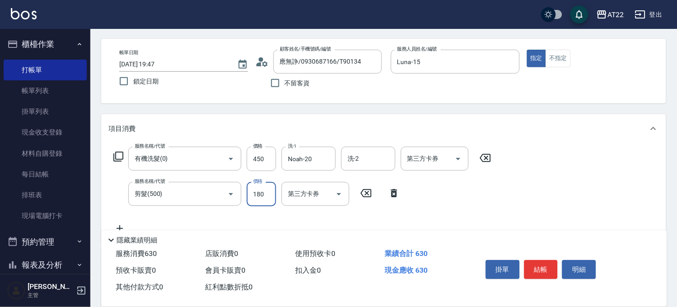
scroll to position [50, 0]
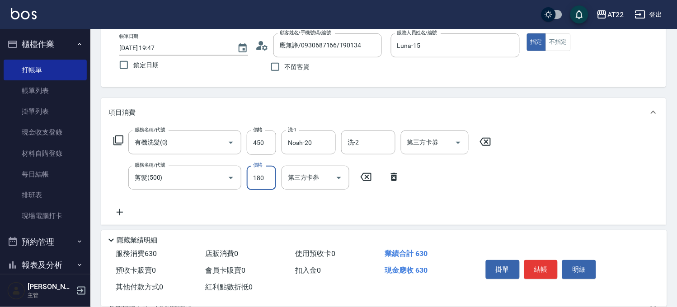
type input "180"
click at [123, 215] on icon at bounding box center [119, 212] width 23 height 11
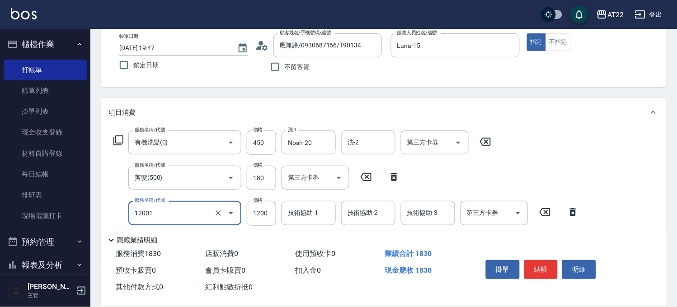
type input "燙髮S(12001)"
type input "1530"
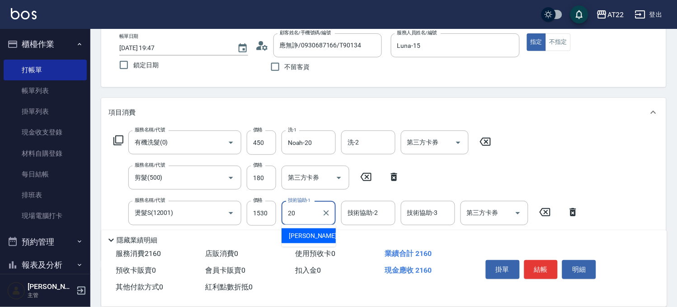
type input "Noah-20"
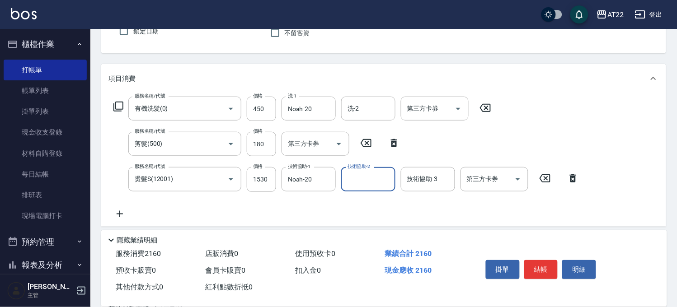
scroll to position [100, 0]
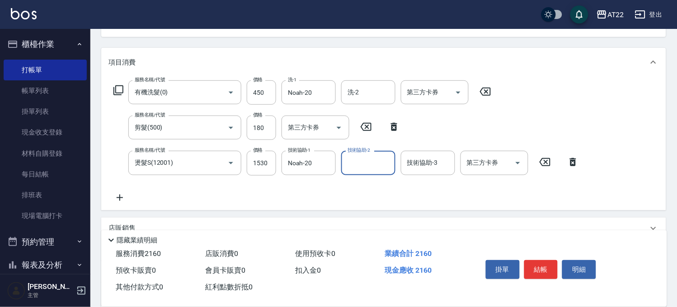
click at [120, 195] on icon at bounding box center [120, 198] width 6 height 6
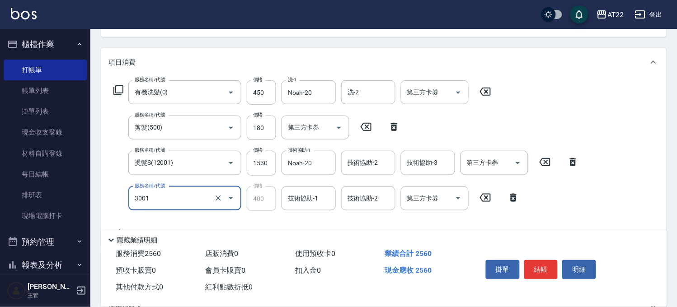
type input "側邊燙貼(3001)"
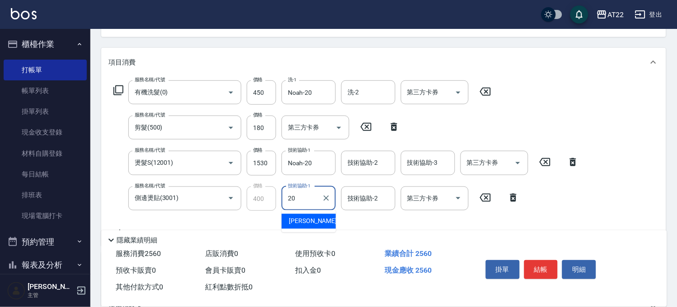
type input "2"
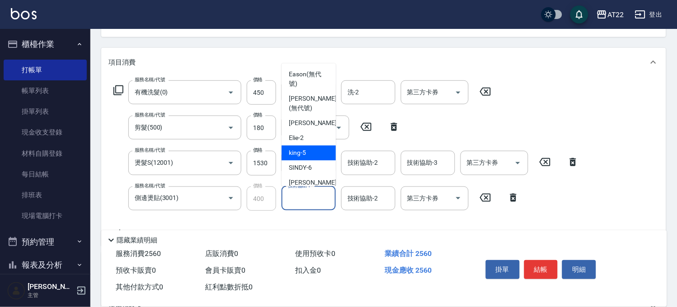
scroll to position [0, 0]
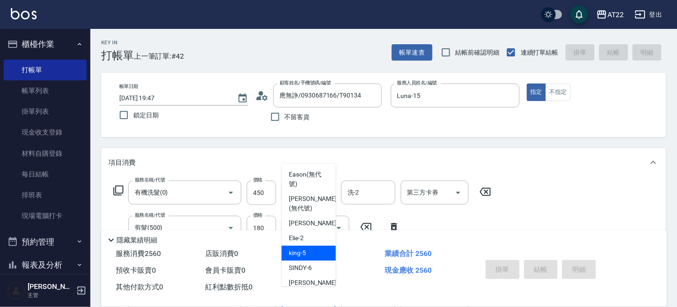
type input "[DATE] 19:48"
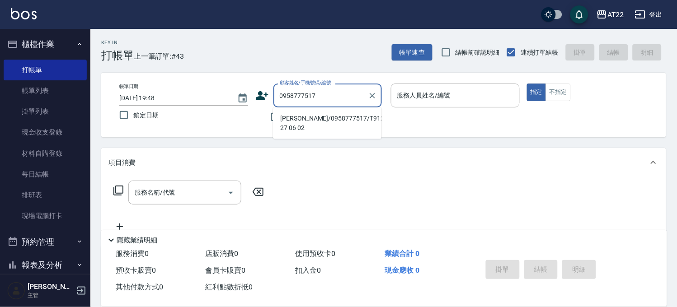
click at [324, 129] on li "[PERSON_NAME]/0958777517/T91238 27 06 02" at bounding box center [327, 123] width 108 height 24
type input "[PERSON_NAME]/0958777517/T91238 27 06 02"
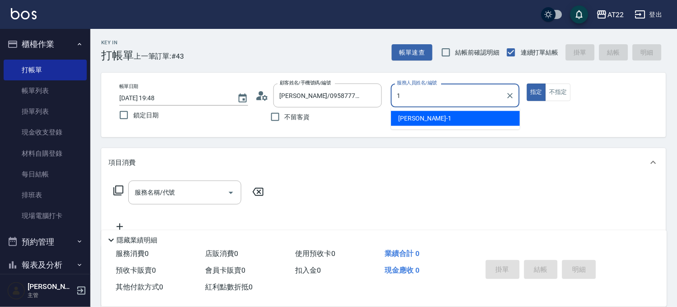
type input "[PERSON_NAME]-1"
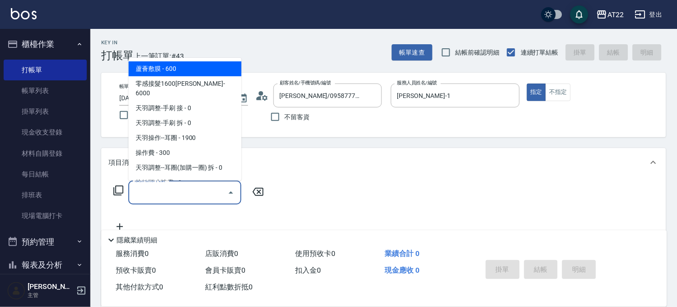
click at [168, 193] on input "服務名稱/代號" at bounding box center [177, 193] width 91 height 16
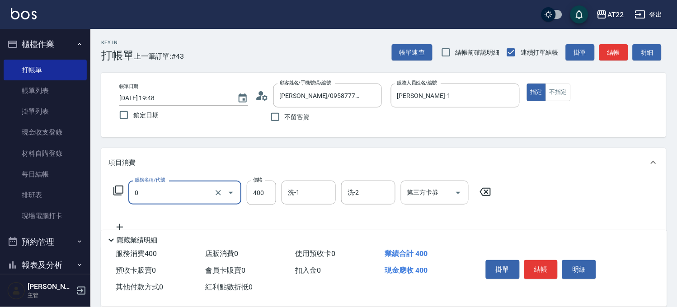
type input "有機洗髮(0)"
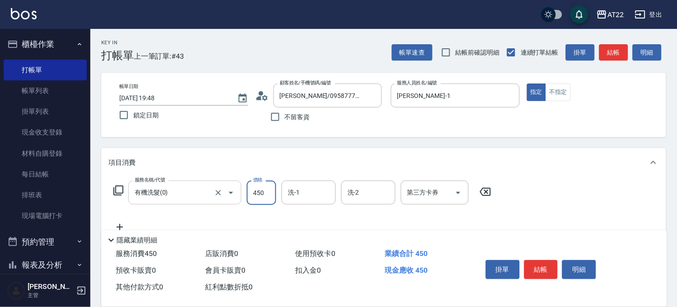
type input "450"
type input "230"
click at [123, 225] on icon at bounding box center [119, 227] width 23 height 11
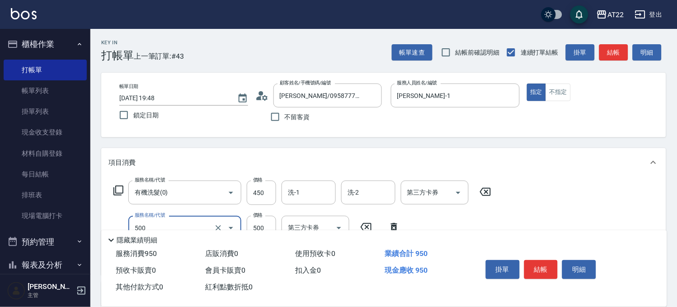
type input "剪髮(500)"
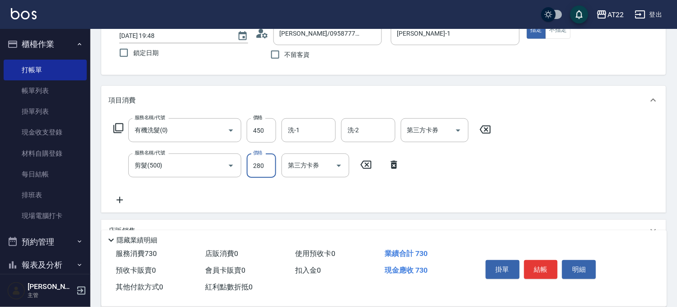
scroll to position [100, 0]
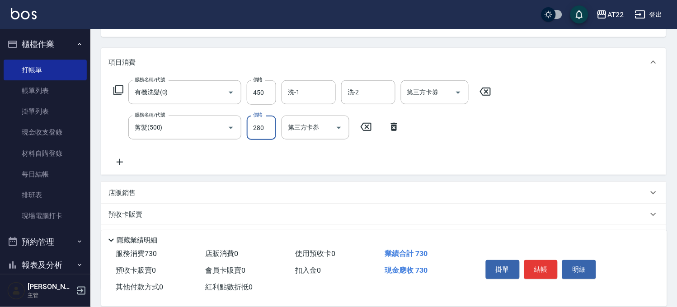
type input "280"
click at [121, 165] on icon at bounding box center [119, 162] width 23 height 11
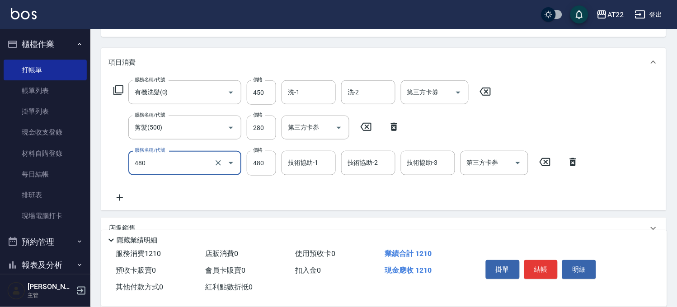
type input "[PERSON_NAME]護(480)"
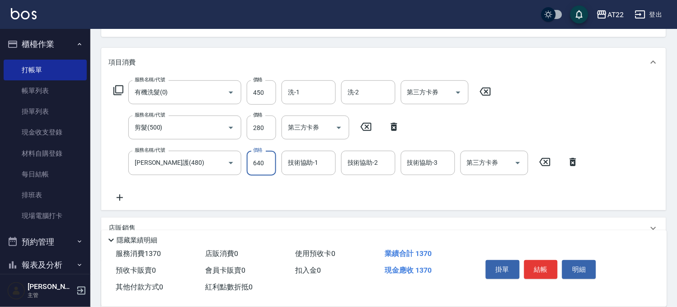
type input "640"
type input "[PERSON_NAME]-23"
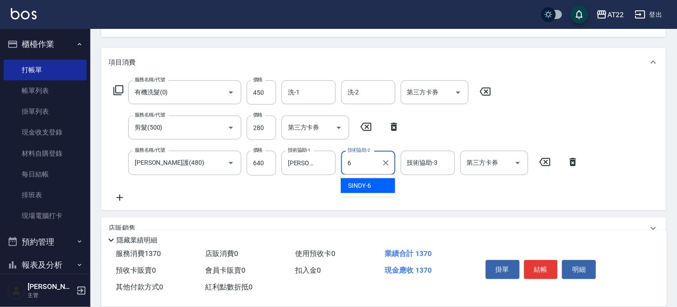
type input "SINDY-6"
click at [310, 105] on div "服務名稱/代號 有機洗髮(0) 服務名稱/代號 價格 450 價格 洗-1 洗-1 洗-2 洗-2 第三方卡券 第三方卡券 服務名稱/代號 剪髮(500) 服…" at bounding box center [346, 141] width 476 height 123
click at [312, 85] on input "洗-1" at bounding box center [309, 93] width 46 height 16
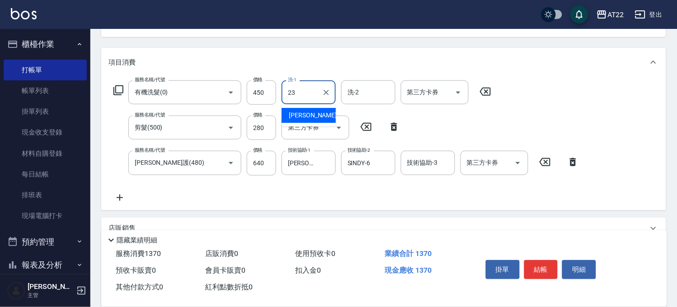
type input "[PERSON_NAME]-23"
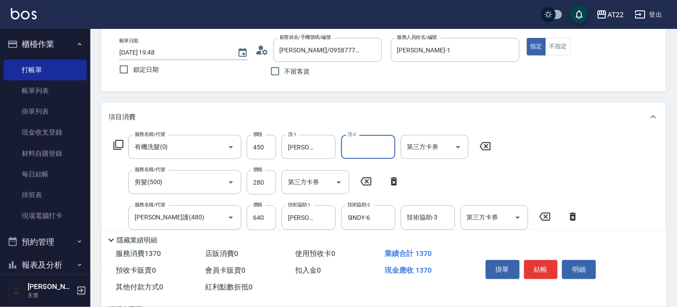
scroll to position [0, 0]
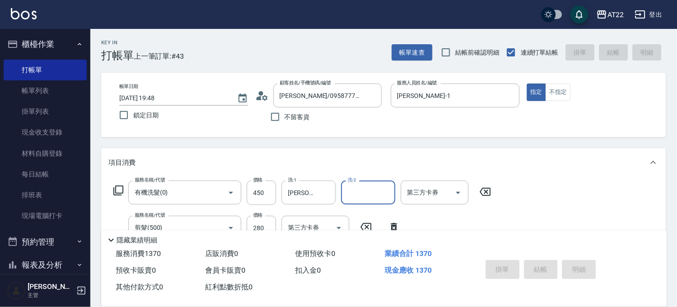
type input "[DATE] 19:49"
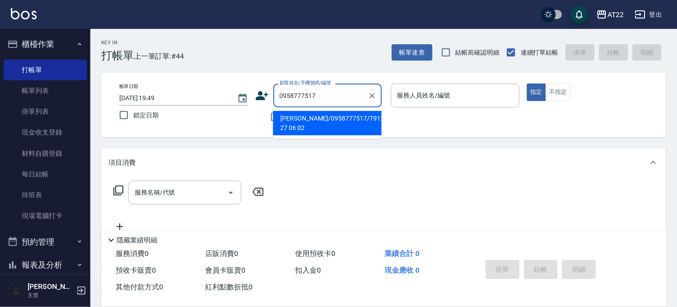
type input "[PERSON_NAME]/0958777517/T91238 27 06 02"
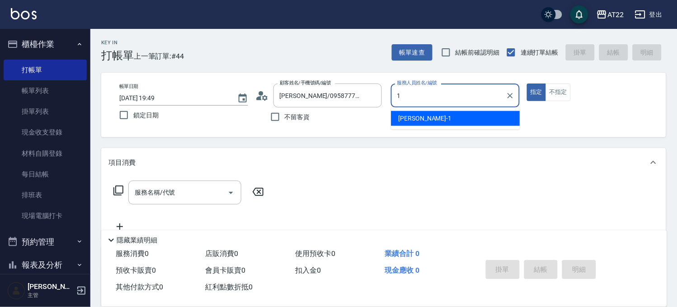
type input "[PERSON_NAME]-1"
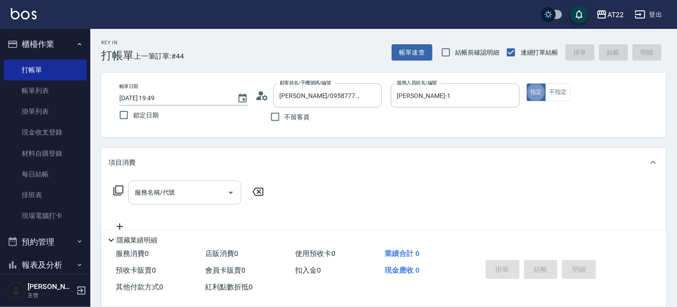
click at [184, 194] on input "服務名稱/代號" at bounding box center [177, 193] width 91 height 16
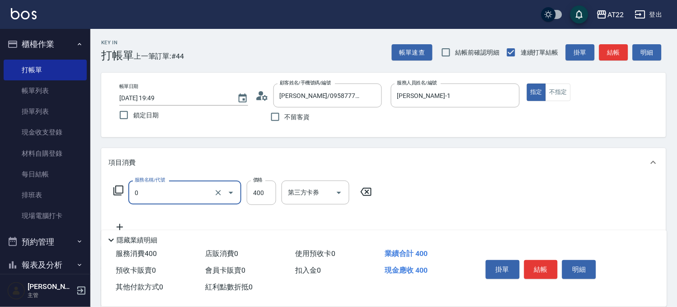
type input "有機洗髮(0)"
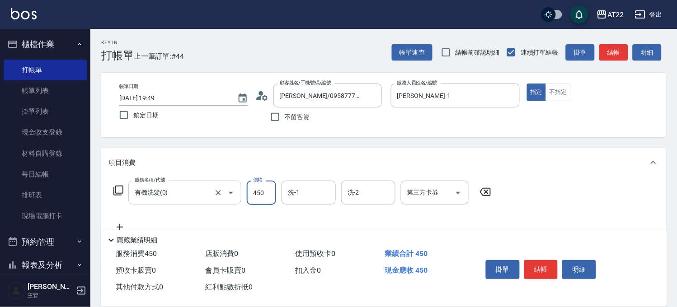
type input "450"
click at [118, 226] on icon at bounding box center [119, 227] width 23 height 11
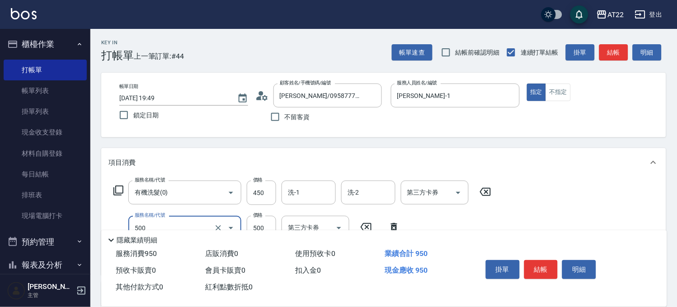
type input "剪髮(500)"
type input "350"
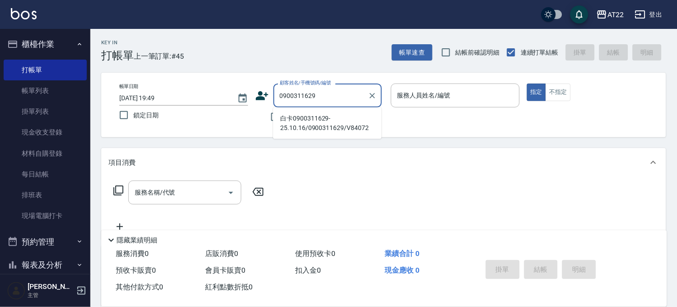
type input "白卡0900311629-25.10.16/0900311629/V84072"
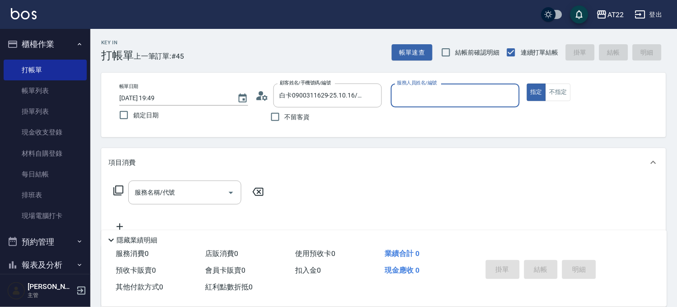
type input "king-5"
click at [172, 196] on input "服務名稱/代號" at bounding box center [177, 193] width 91 height 16
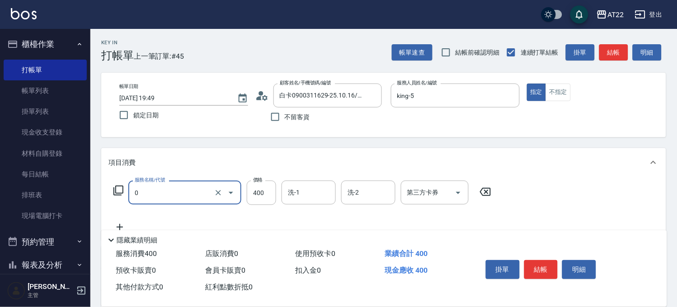
type input "有機洗髮(0)"
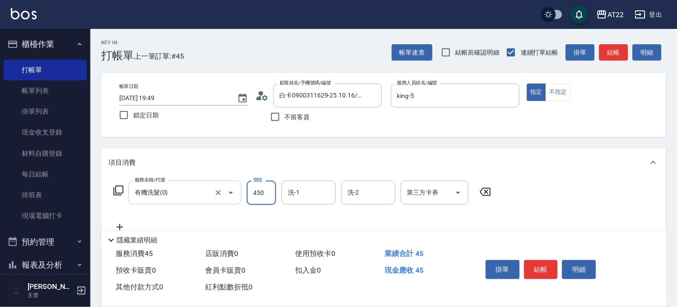
type input "450"
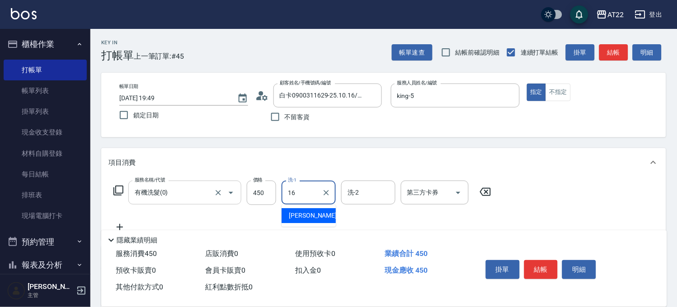
type input "[PERSON_NAME]-16"
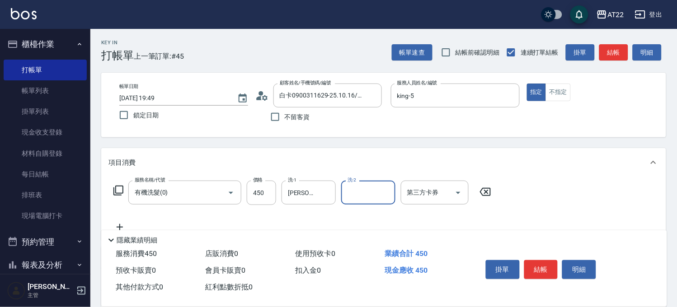
click at [121, 223] on icon at bounding box center [119, 227] width 23 height 11
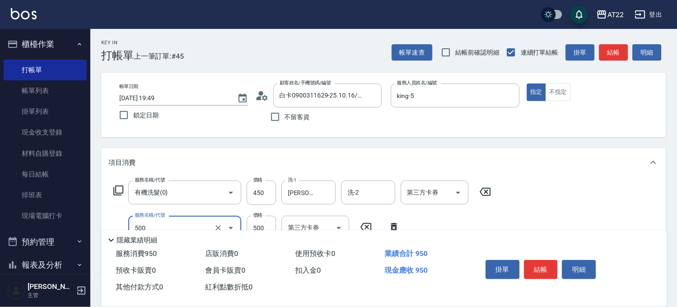
type input "剪髮(500)"
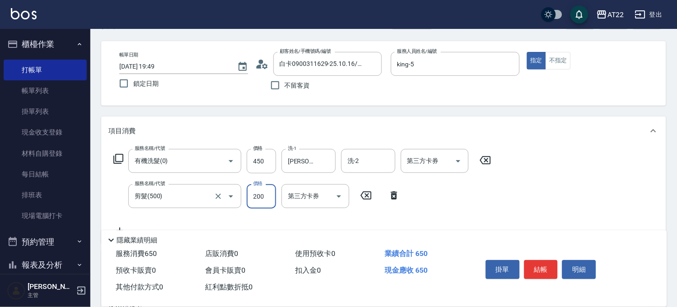
scroll to position [50, 0]
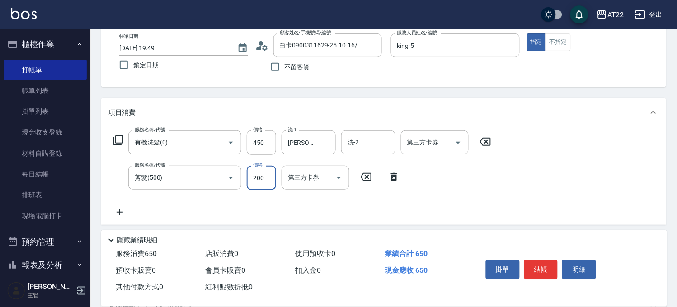
type input "200"
click at [124, 211] on icon at bounding box center [119, 212] width 23 height 11
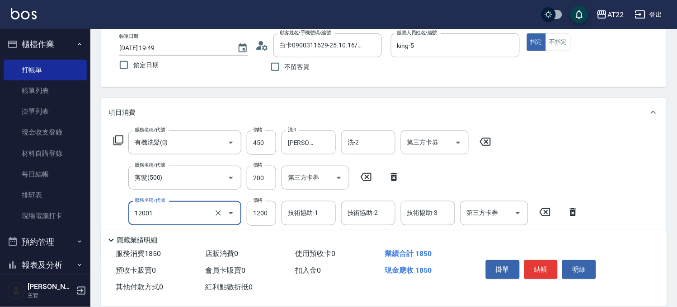
type input "燙髮S(12001)"
type input "1820"
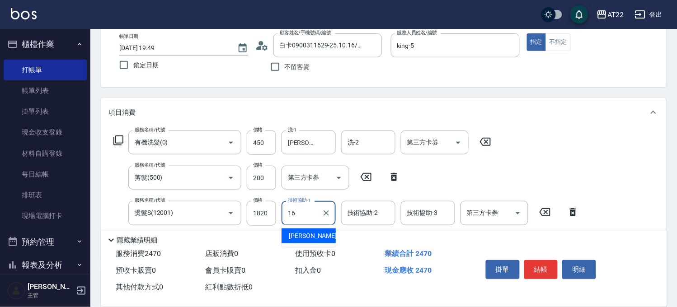
type input "[PERSON_NAME]-16"
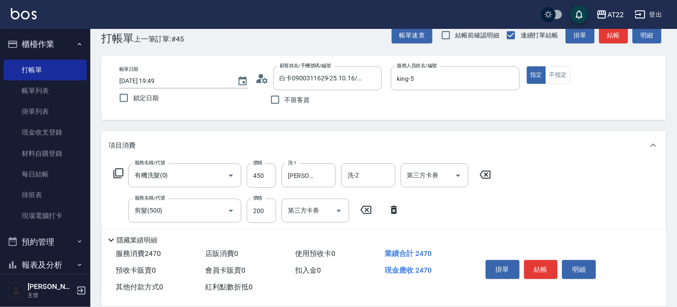
scroll to position [0, 0]
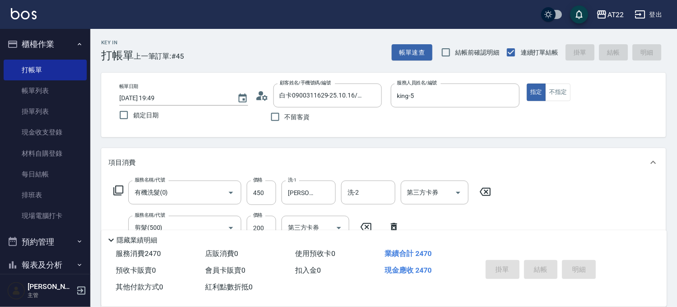
type input "[DATE] 19:50"
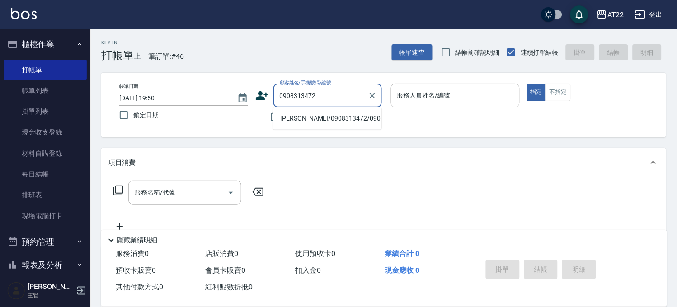
click at [349, 120] on li "[PERSON_NAME]/0908313472/0908313472" at bounding box center [327, 118] width 108 height 15
type input "[PERSON_NAME]/0908313472/0908313472"
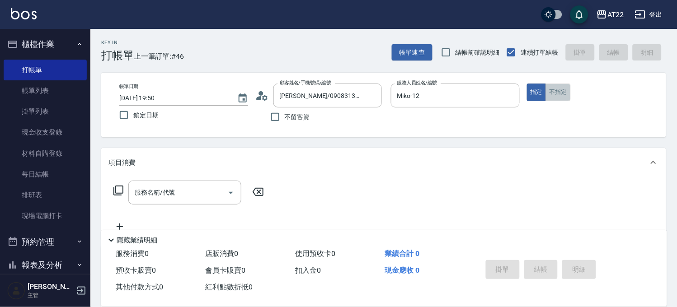
click at [564, 92] on button "不指定" at bounding box center [558, 93] width 25 height 18
click at [430, 95] on input "Miko-12" at bounding box center [448, 96] width 107 height 16
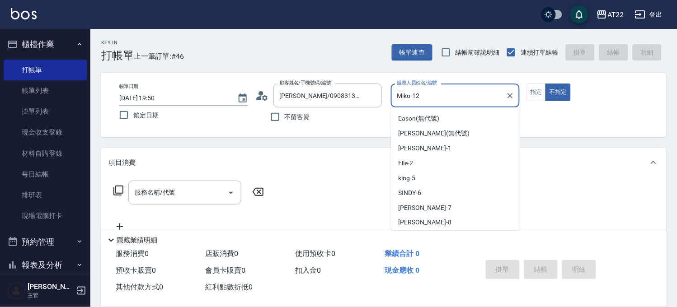
scroll to position [29, 0]
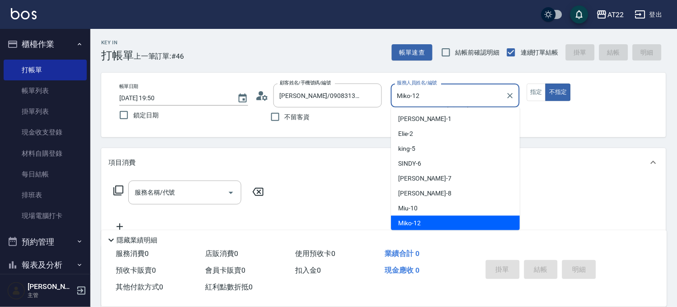
click at [430, 95] on input "Miko-12" at bounding box center [448, 96] width 107 height 16
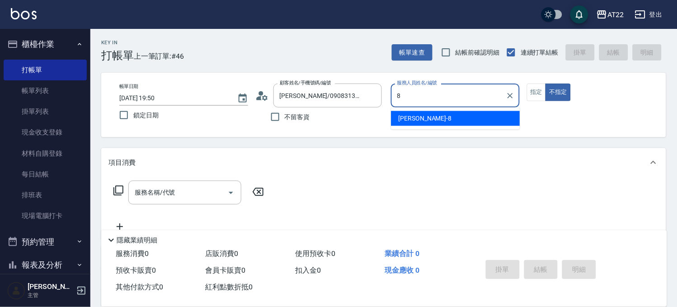
type input "Zoe-8"
type button "false"
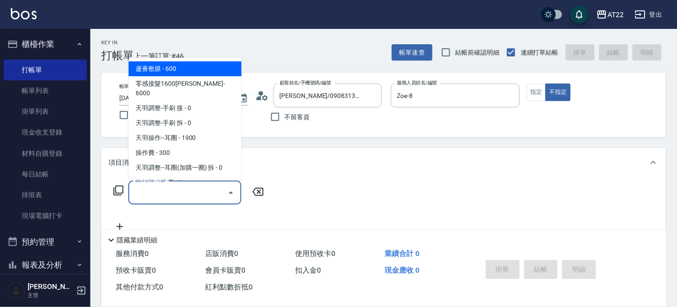
click at [146, 196] on input "服務名稱/代號" at bounding box center [177, 193] width 91 height 16
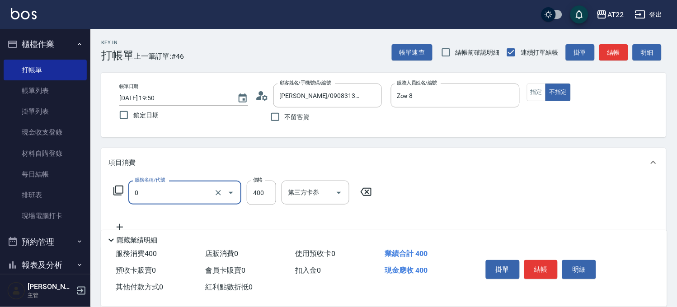
type input "有機洗髮(0)"
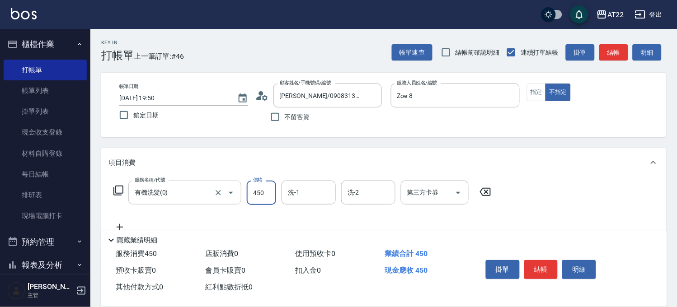
type input "450"
click at [119, 224] on icon at bounding box center [119, 227] width 23 height 11
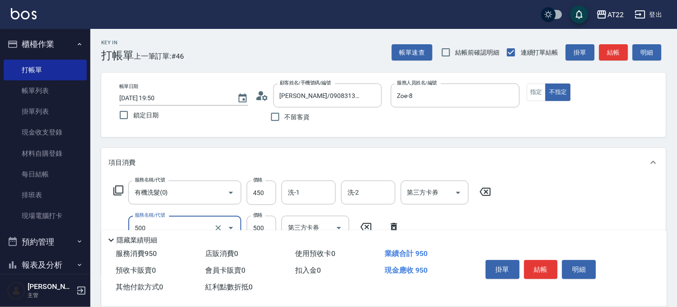
type input "剪髮(500)"
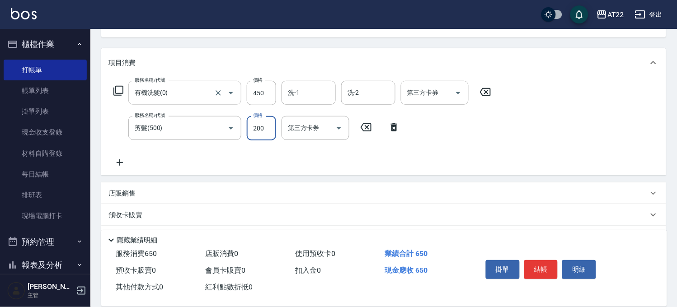
scroll to position [151, 0]
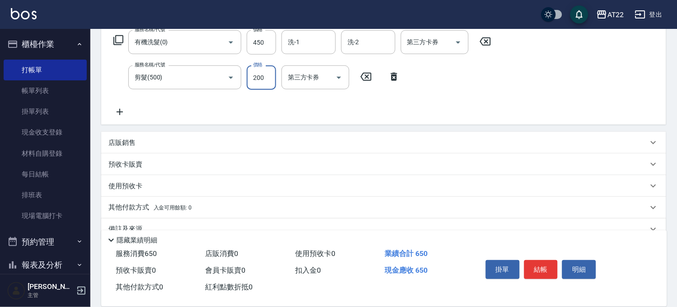
type input "200"
click at [122, 114] on icon at bounding box center [119, 112] width 23 height 11
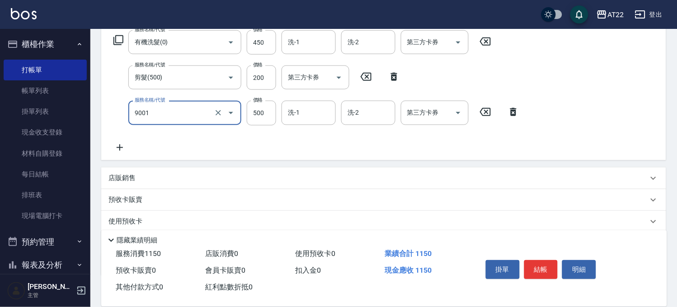
type input "升級保水面膜(9001)"
click at [124, 143] on icon at bounding box center [119, 147] width 23 height 11
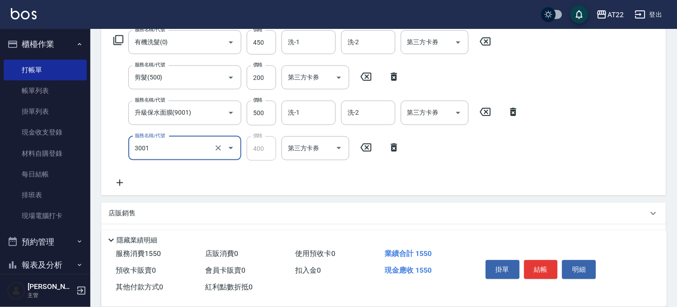
type input "側邊燙貼(3001)"
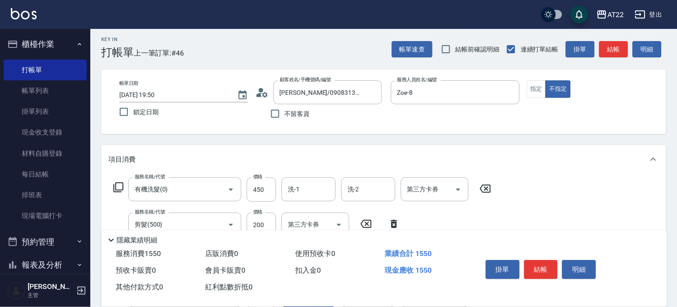
scroll to position [0, 0]
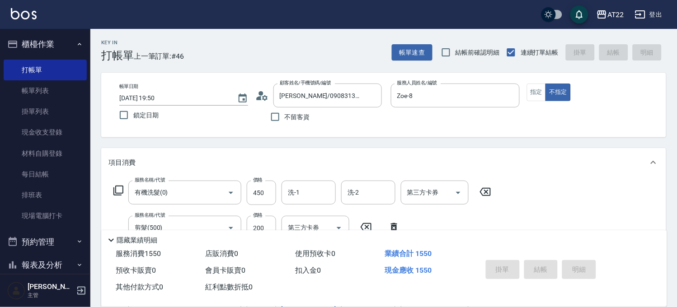
type input "[DATE] 19:51"
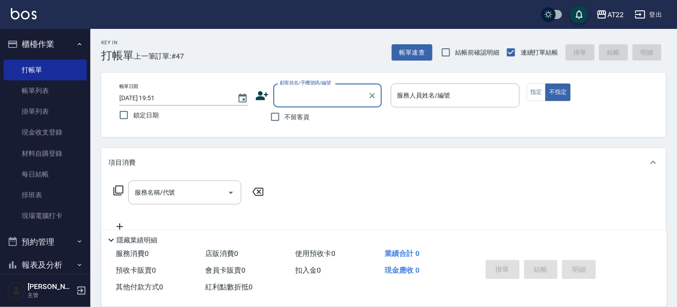
click at [260, 94] on icon at bounding box center [262, 95] width 13 height 9
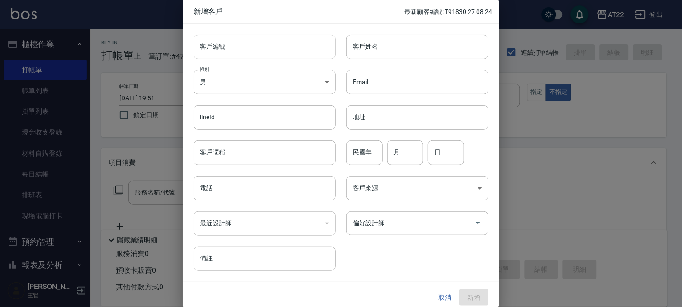
click at [276, 50] on input "客戶編號" at bounding box center [264, 47] width 142 height 24
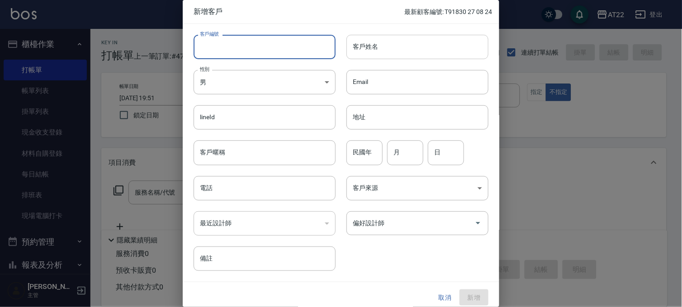
click at [372, 42] on div "客戶姓名 客戶姓名" at bounding box center [417, 47] width 142 height 24
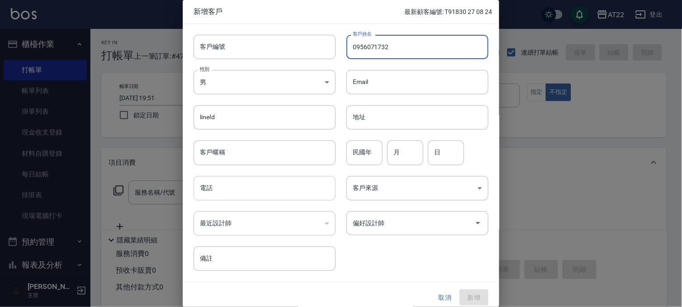
type input "0956071732"
click at [236, 196] on input "電話" at bounding box center [264, 188] width 142 height 24
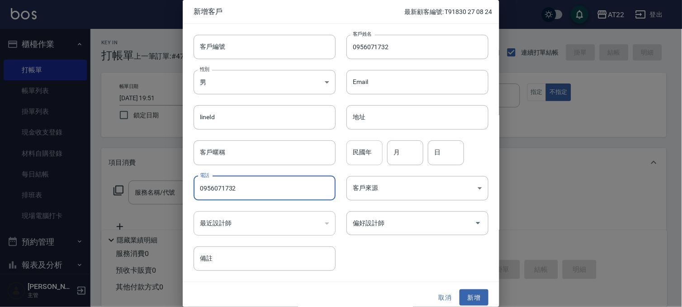
type input "0956071732"
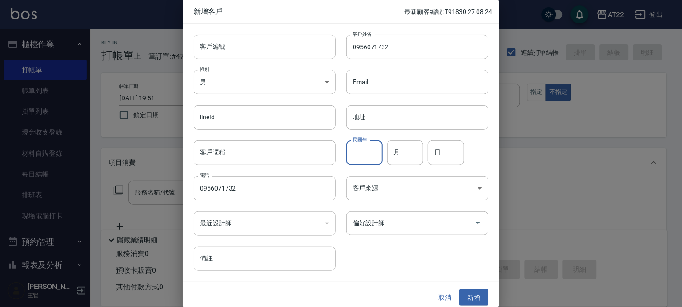
click at [363, 162] on input "民國年" at bounding box center [364, 153] width 36 height 24
type input "90"
type input "10"
type input "17"
click at [466, 291] on button "新增" at bounding box center [473, 298] width 29 height 17
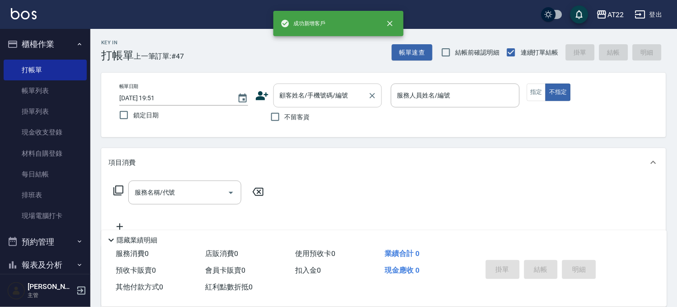
click at [349, 103] on input "顧客姓名/手機號碼/編號" at bounding box center [321, 96] width 87 height 16
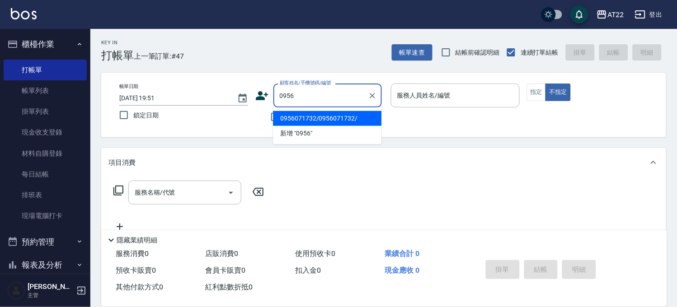
type input "0956071732/0956071732/"
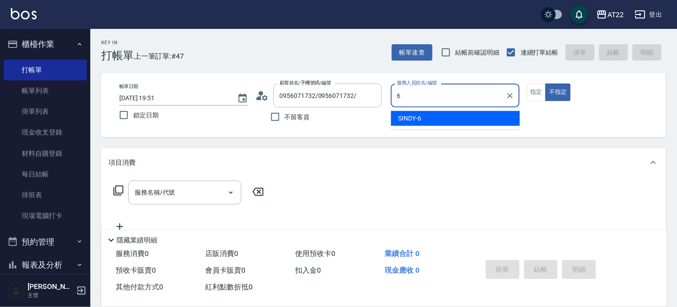
type input "SINDY-6"
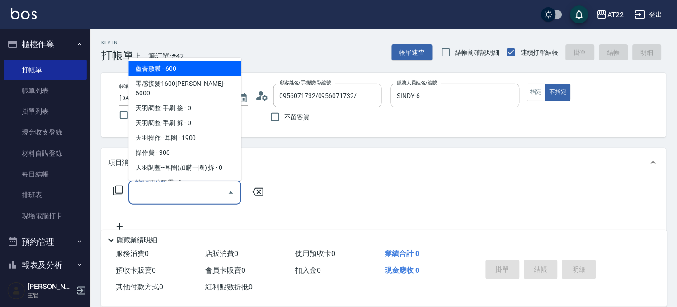
click at [196, 187] on input "服務名稱/代號" at bounding box center [177, 193] width 91 height 16
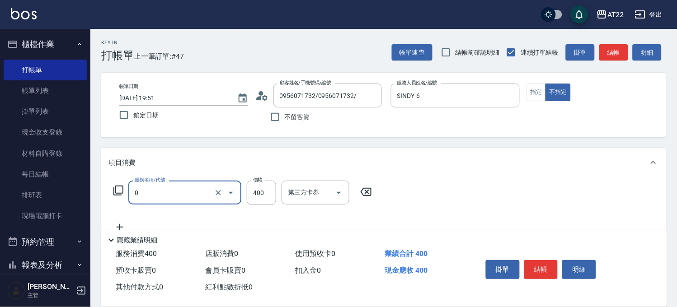
type input "有機洗髮(0)"
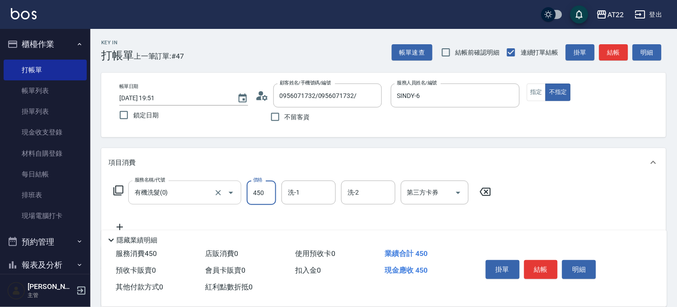
type input "450"
click at [122, 222] on div "服務名稱/代號 有機洗髮(0) 服務名稱/代號 價格 450 價格 洗-1 洗-1 洗-2 洗-2 第三方卡券 第三方卡券" at bounding box center [302, 207] width 388 height 52
click at [119, 226] on icon at bounding box center [119, 227] width 23 height 11
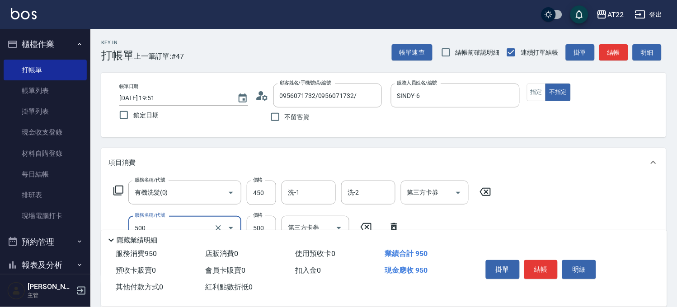
type input "剪髮(500)"
type input "200"
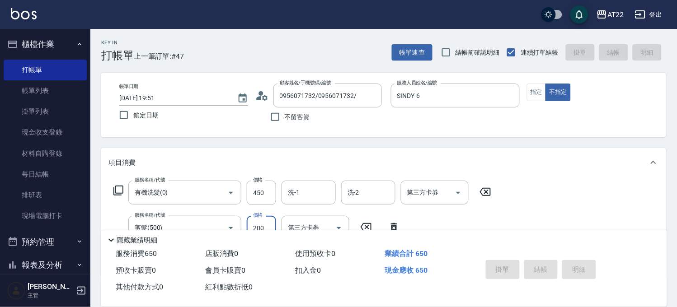
type input "[DATE] 19:52"
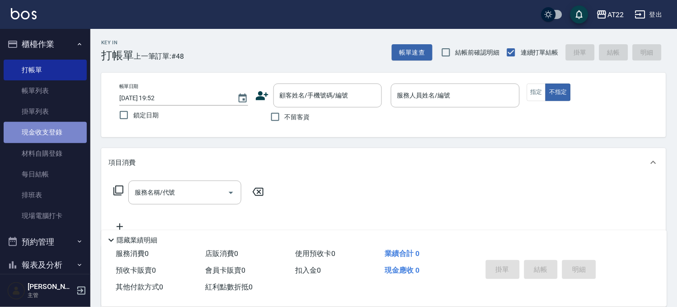
click at [79, 130] on link "現金收支登錄" at bounding box center [45, 132] width 83 height 21
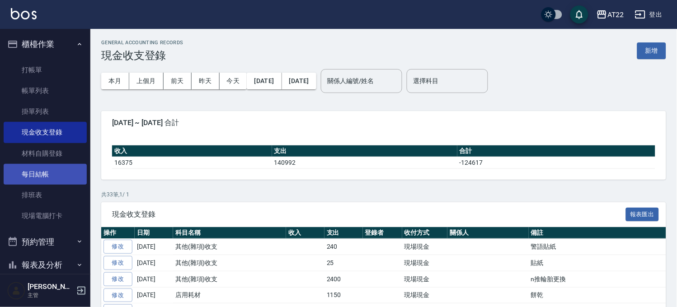
click at [66, 172] on link "每日結帳" at bounding box center [45, 174] width 83 height 21
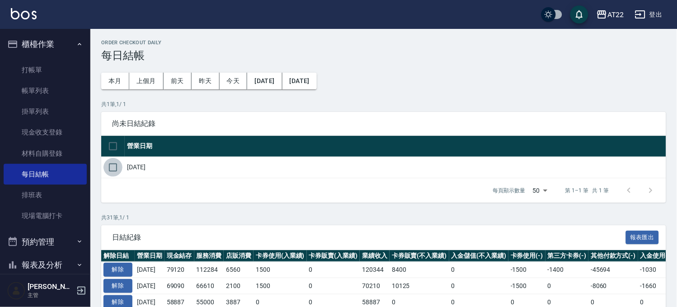
click at [114, 165] on input "checkbox" at bounding box center [113, 167] width 19 height 19
checkbox input "true"
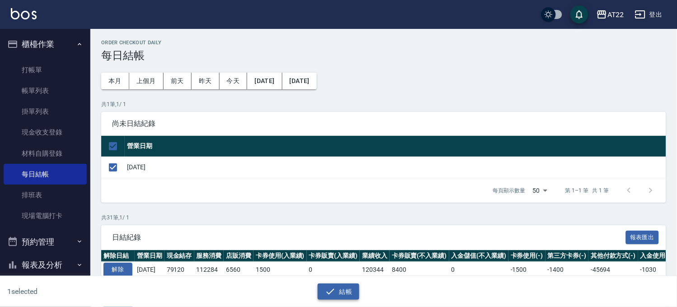
click at [337, 291] on button "結帳" at bounding box center [339, 292] width 42 height 17
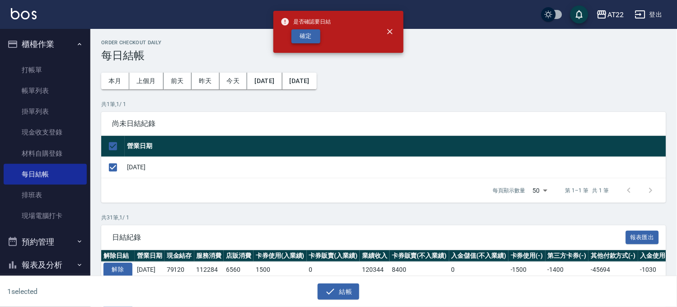
click at [307, 29] on button "確定" at bounding box center [306, 36] width 29 height 14
checkbox input "false"
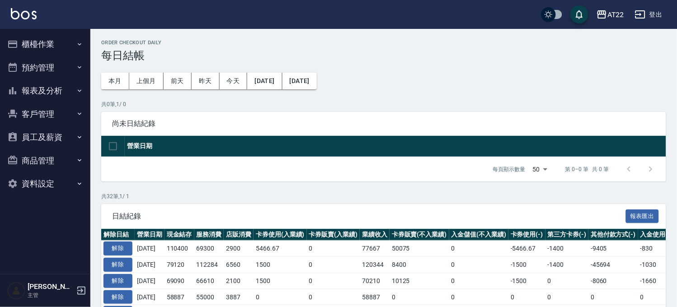
click at [46, 44] on button "櫃檯作業" at bounding box center [45, 45] width 83 height 24
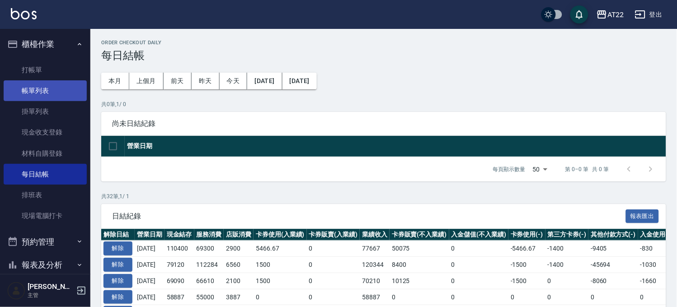
click at [75, 89] on link "帳單列表" at bounding box center [45, 90] width 83 height 21
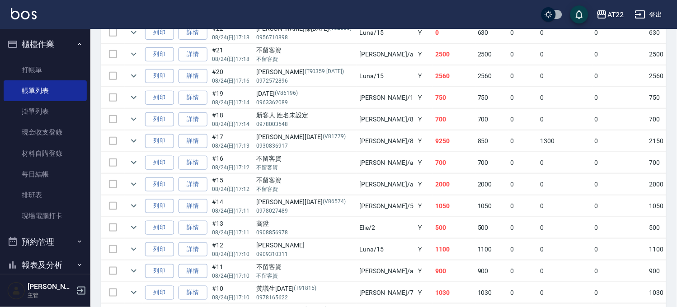
scroll to position [780, 0]
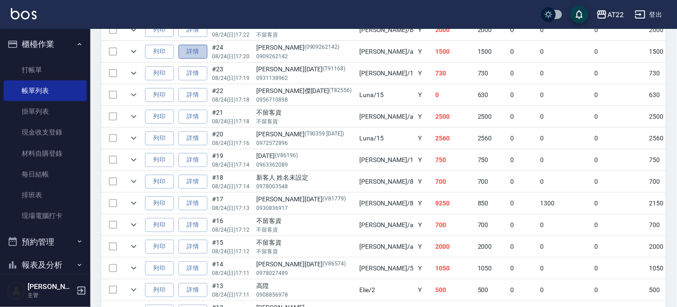
click at [202, 55] on link "詳情" at bounding box center [193, 52] width 29 height 14
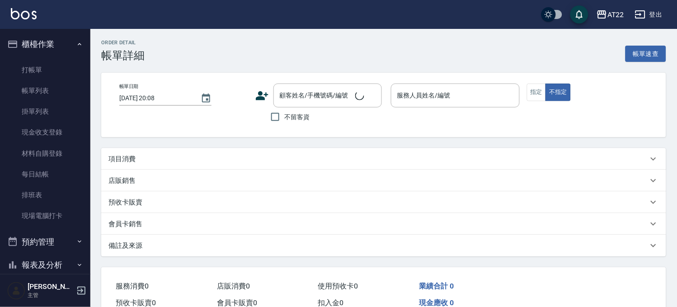
type input "2025/08/24 17:20"
type input "蔡明宏-a"
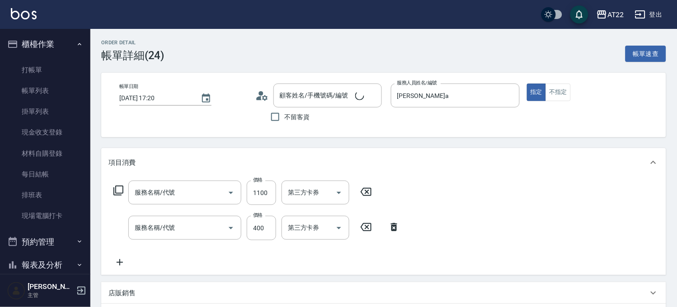
type input "[PERSON_NAME]/0909262142/0909262142"
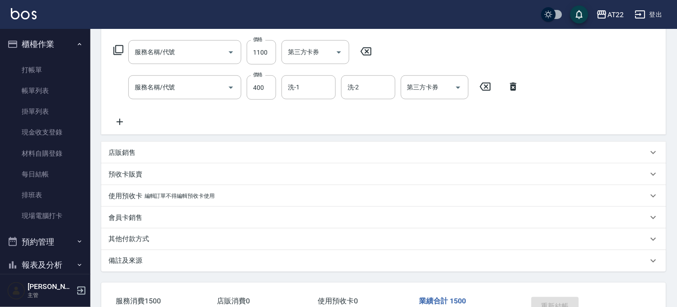
scroll to position [201, 0]
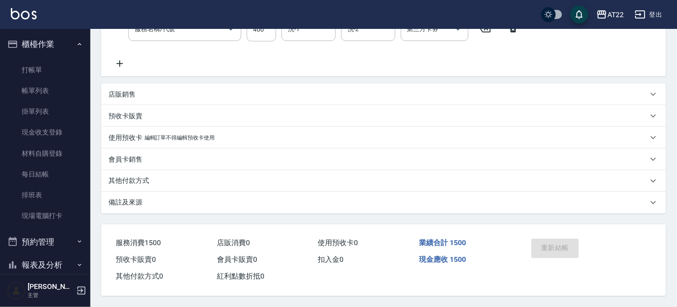
type input "AB(50021)"
type input "ab洗髮(a)"
click at [154, 136] on p "編輯訂單不得編輯預收卡使用" at bounding box center [180, 137] width 70 height 9
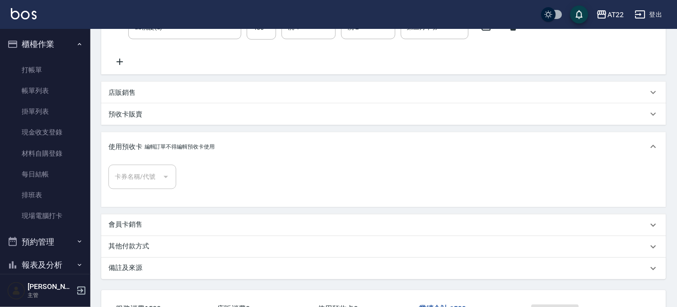
click at [167, 176] on div at bounding box center [166, 177] width 14 height 24
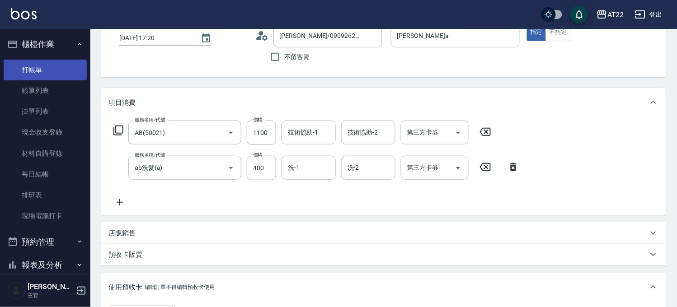
scroll to position [0, 0]
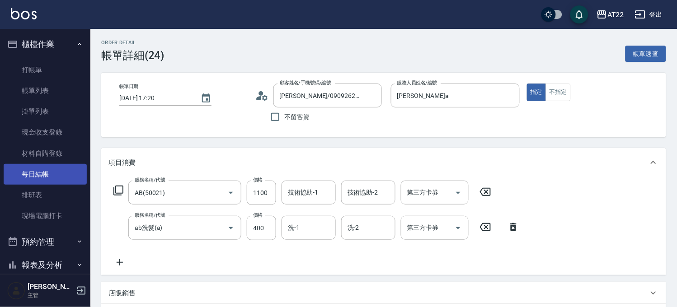
click at [60, 169] on link "每日結帳" at bounding box center [45, 174] width 83 height 21
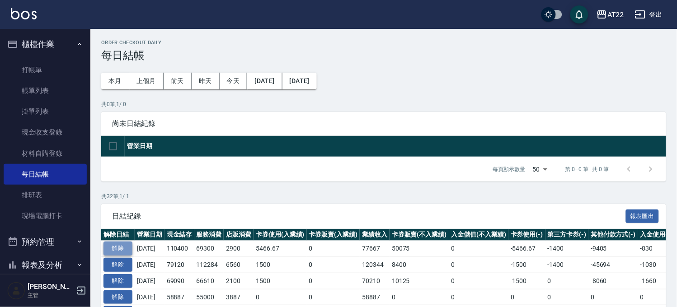
click at [128, 247] on button "解除" at bounding box center [118, 249] width 29 height 14
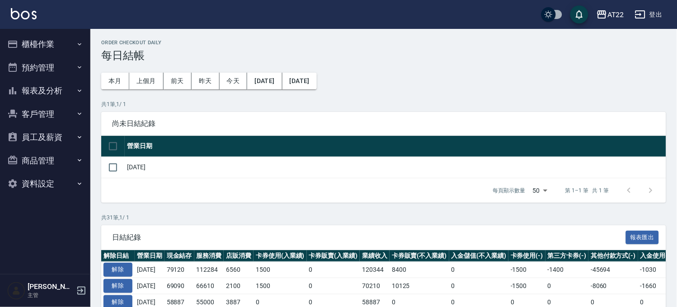
click at [57, 34] on button "櫃檯作業" at bounding box center [45, 45] width 83 height 24
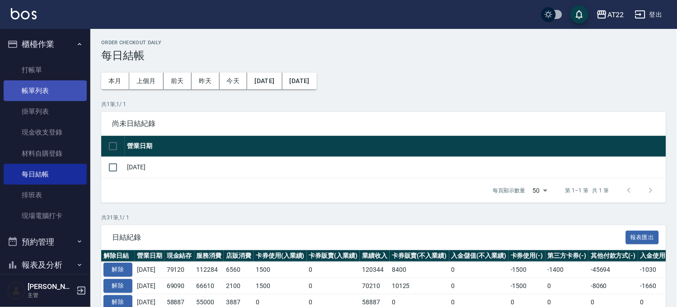
click at [59, 95] on link "帳單列表" at bounding box center [45, 90] width 83 height 21
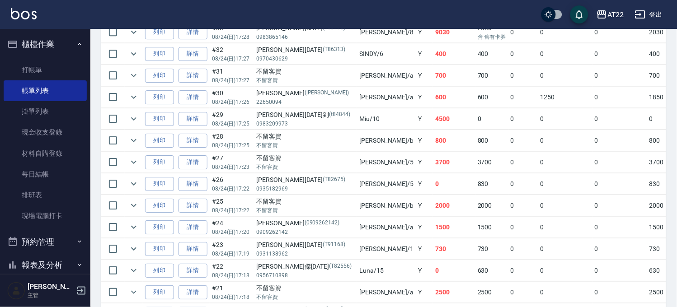
scroll to position [703, 0]
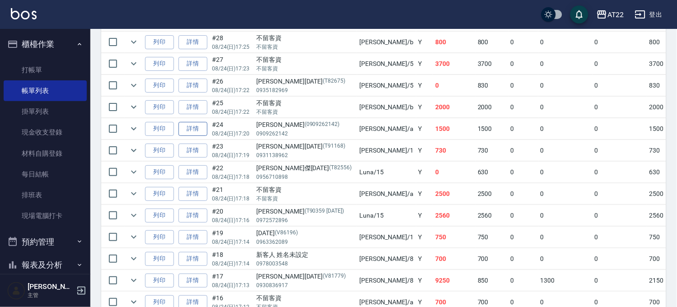
click at [197, 132] on link "詳情" at bounding box center [193, 129] width 29 height 14
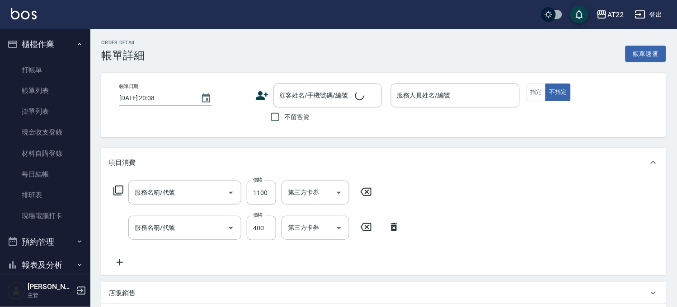
type input "2025/08/24 17:20"
type input "蔡明宏-a"
type input "AB(50021)"
type input "ab洗髮(a)"
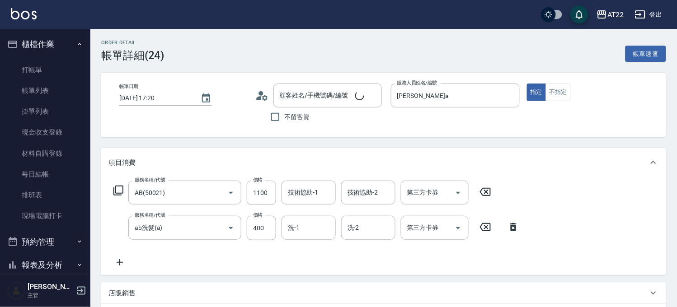
type input "[PERSON_NAME]/0909262142/0909262142"
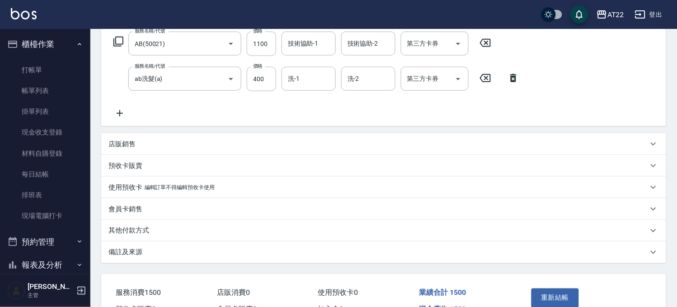
scroll to position [101, 0]
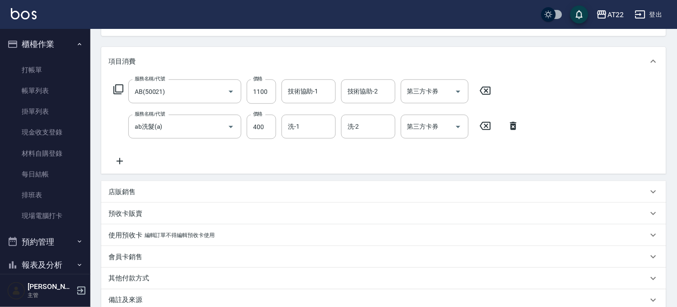
click at [491, 95] on icon at bounding box center [485, 90] width 23 height 11
click at [509, 128] on icon at bounding box center [513, 125] width 23 height 11
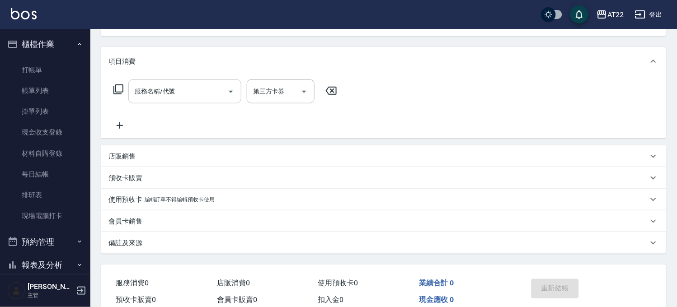
click at [187, 93] on input "服務名稱/代號" at bounding box center [177, 92] width 91 height 16
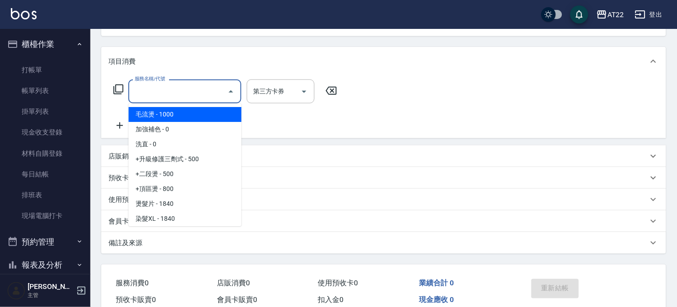
type input "ㄇ"
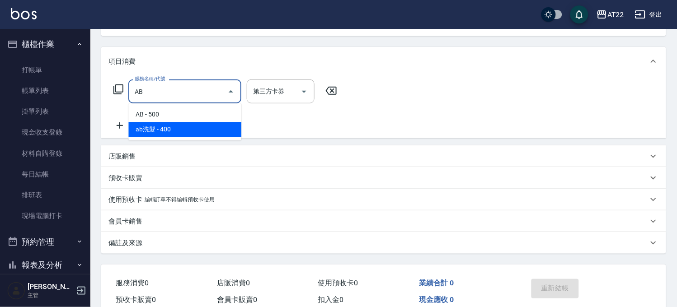
click at [175, 129] on span "ab洗髮 - 400" at bounding box center [184, 129] width 113 height 15
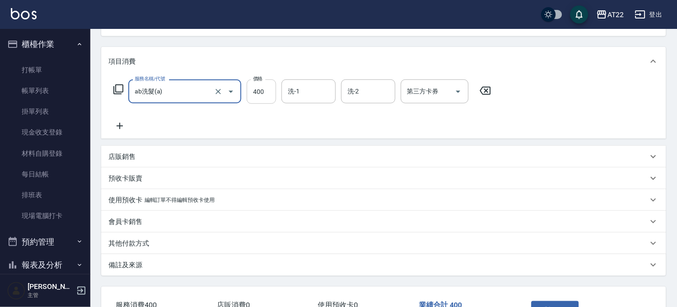
type input "ab洗髮(a)"
click at [264, 99] on input "400" at bounding box center [261, 92] width 29 height 24
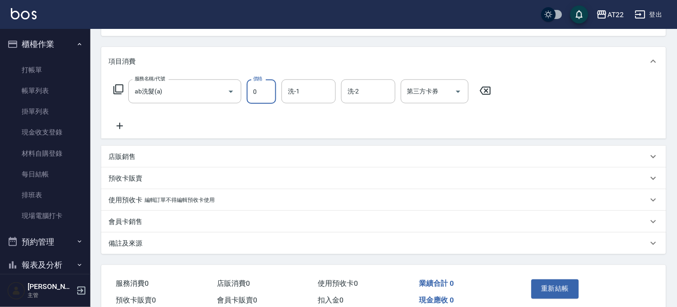
type input "0"
click at [172, 193] on div "使用預收卡 編輯訂單不得編輯預收卡使用" at bounding box center [383, 200] width 565 height 22
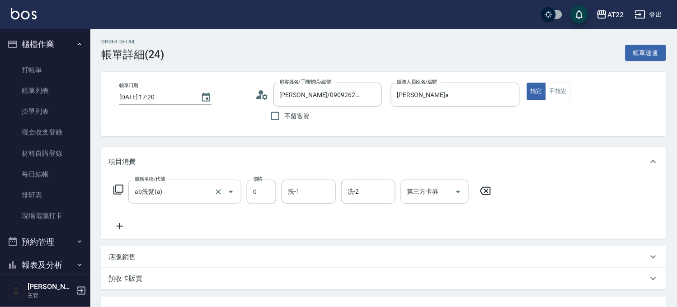
scroll to position [0, 0]
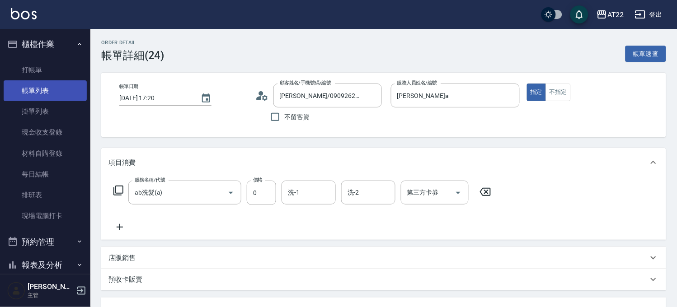
drag, startPoint x: 50, startPoint y: 89, endPoint x: 34, endPoint y: 96, distance: 17.4
click at [50, 89] on link "帳單列表" at bounding box center [45, 90] width 83 height 21
click at [34, 96] on link "帳單列表" at bounding box center [45, 90] width 83 height 21
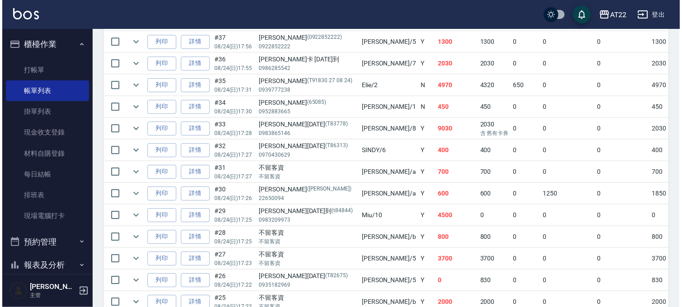
scroll to position [603, 0]
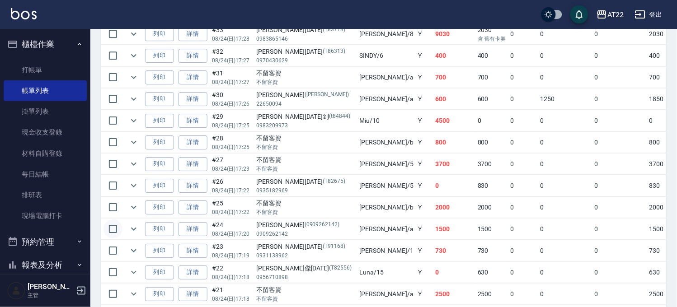
click at [115, 231] on input "checkbox" at bounding box center [113, 229] width 19 height 19
checkbox input "true"
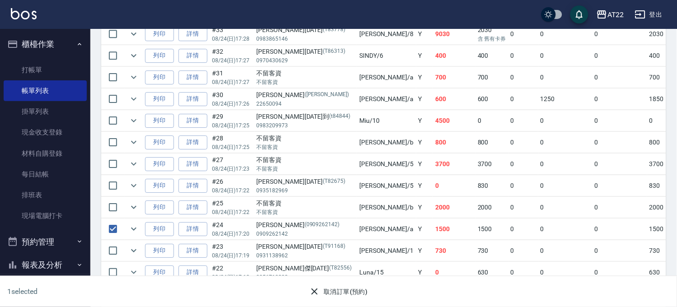
click at [336, 291] on button "取消訂單(預約)" at bounding box center [339, 292] width 66 height 17
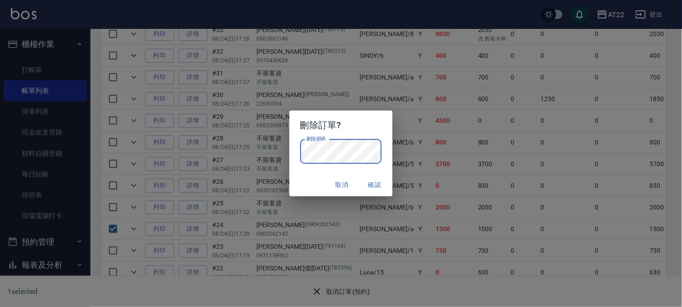
click at [367, 182] on button "確認" at bounding box center [374, 185] width 29 height 17
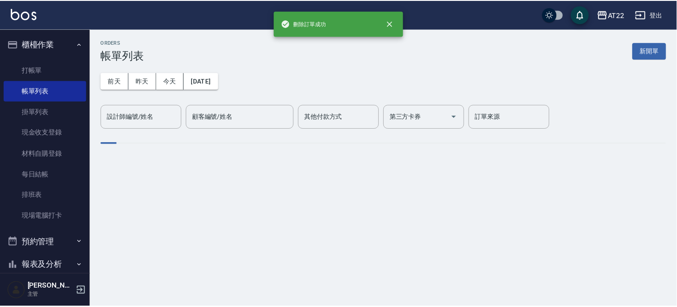
scroll to position [0, 0]
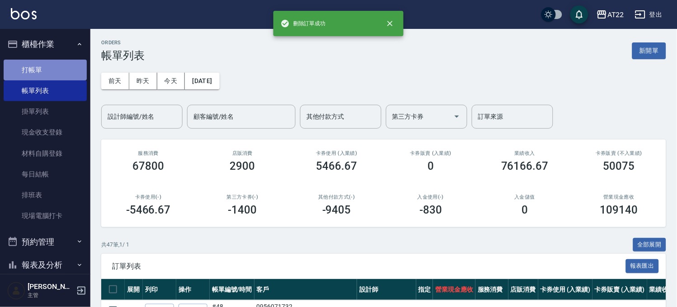
click at [66, 69] on link "打帳單" at bounding box center [45, 70] width 83 height 21
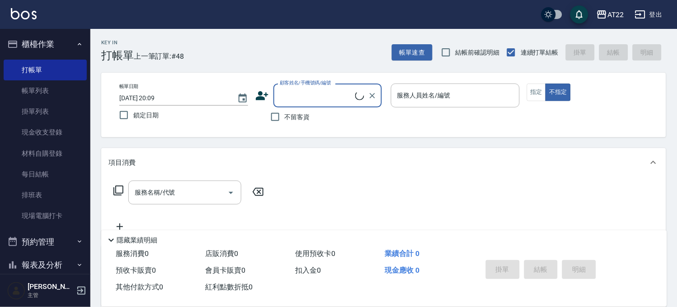
click at [303, 90] on input "顧客姓名/手機號碼/編號" at bounding box center [317, 96] width 78 height 16
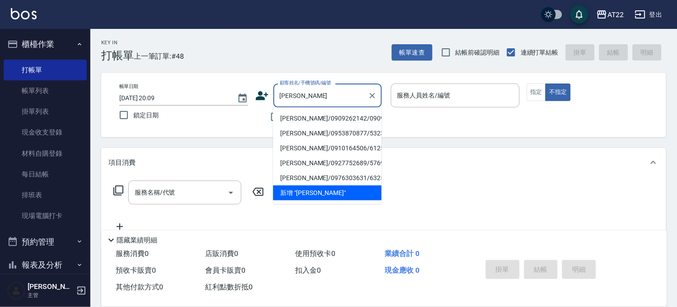
click at [319, 126] on li "[PERSON_NAME]/0909262142/0909262142" at bounding box center [327, 118] width 108 height 15
type input "[PERSON_NAME]/0909262142/0909262142"
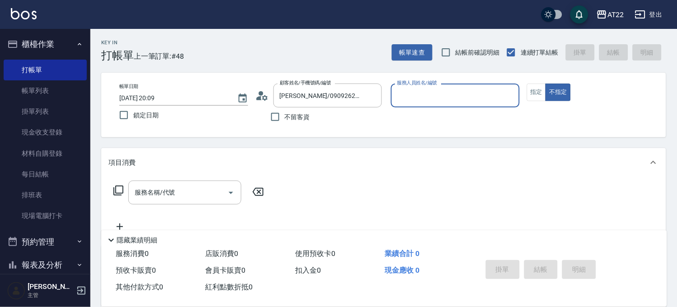
type input "蔡明宏-a"
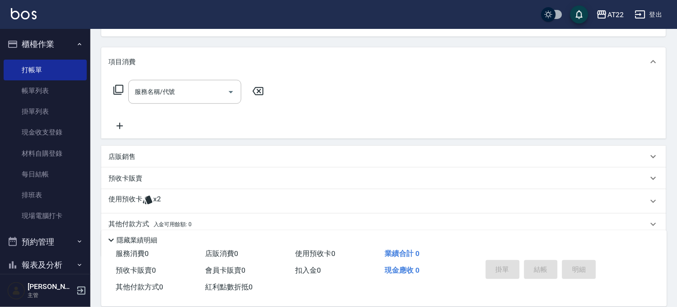
scroll to position [136, 0]
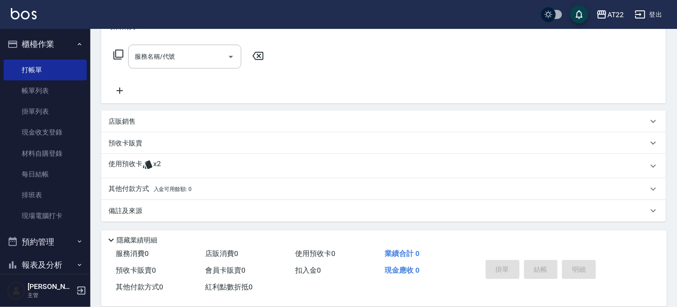
click at [203, 172] on div "使用預收卡 x2" at bounding box center [378, 167] width 540 height 14
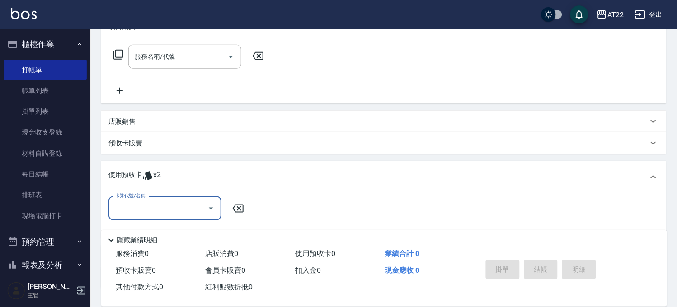
scroll to position [0, 0]
click at [184, 207] on input "卡券代號/名稱" at bounding box center [158, 209] width 91 height 16
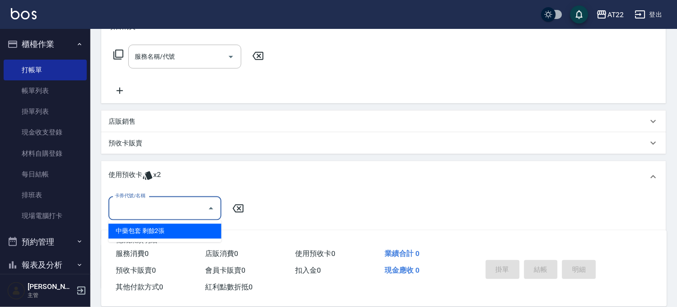
drag, startPoint x: 164, startPoint y: 227, endPoint x: 190, endPoint y: 228, distance: 26.2
click at [164, 227] on div "中藥包套 剩餘2張" at bounding box center [164, 231] width 113 height 15
type input "中藥包套"
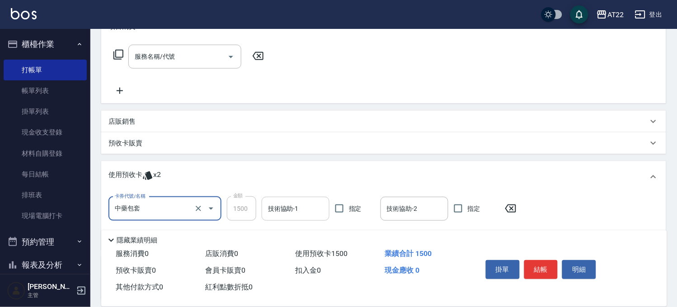
click at [277, 207] on input "技術協助-1" at bounding box center [296, 209] width 60 height 16
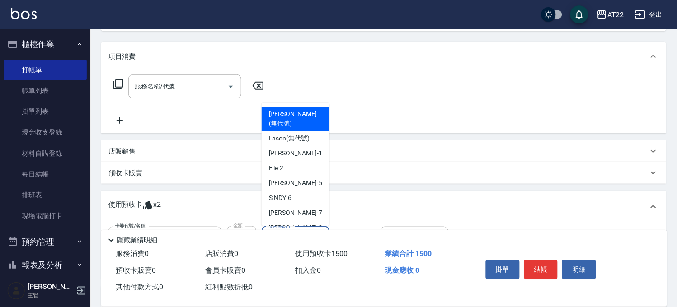
scroll to position [64, 0]
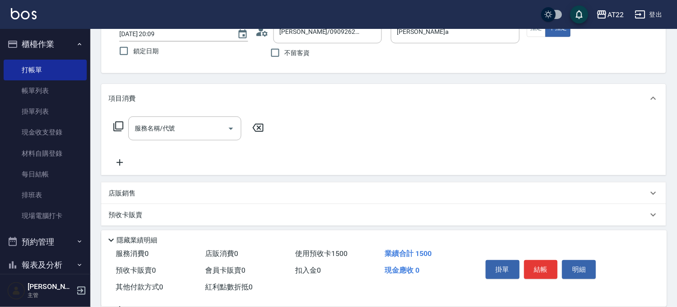
click at [393, 189] on div "店販銷售" at bounding box center [378, 193] width 540 height 9
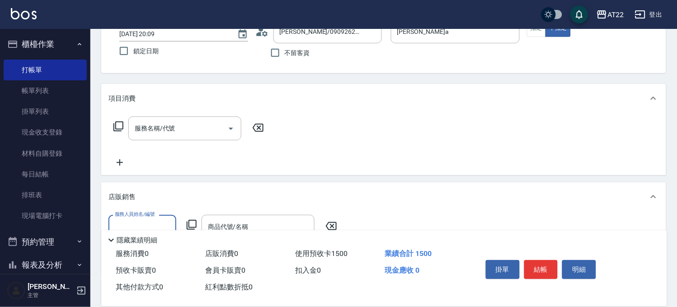
scroll to position [0, 0]
click at [285, 166] on div "服務名稱/代號 服務名稱/代號" at bounding box center [383, 144] width 565 height 62
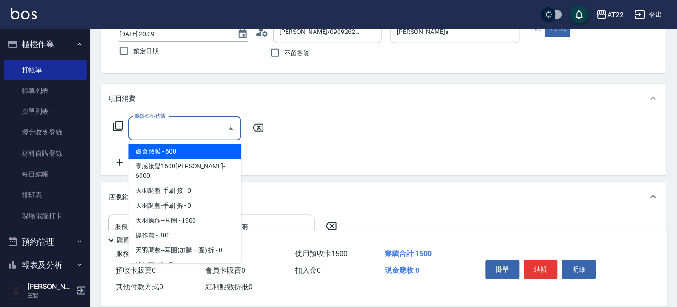
click at [156, 129] on input "服務名稱/代號" at bounding box center [177, 129] width 91 height 16
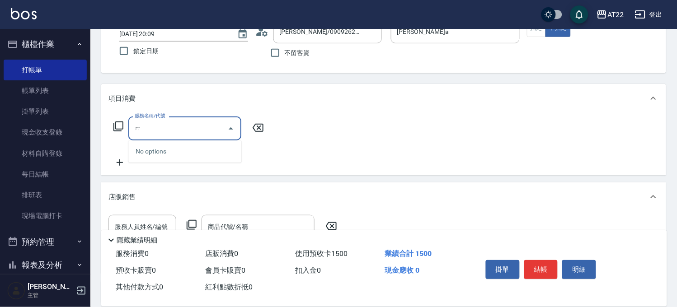
type input "ㄖ"
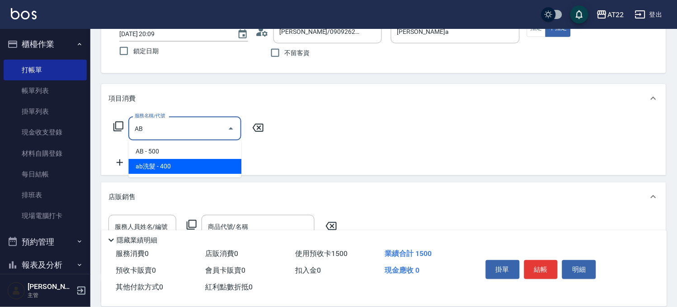
click at [152, 164] on span "ab洗髮 - 400" at bounding box center [184, 166] width 113 height 15
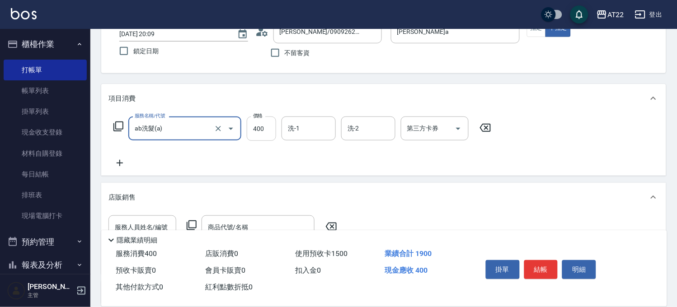
type input "ab洗髮(a)"
click at [270, 128] on input "400" at bounding box center [261, 129] width 29 height 24
type input "0"
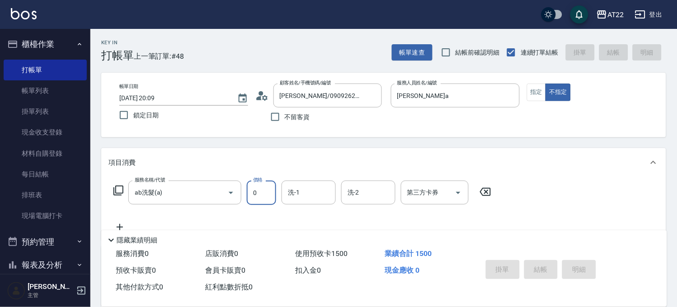
type input "2025/08/24 20:10"
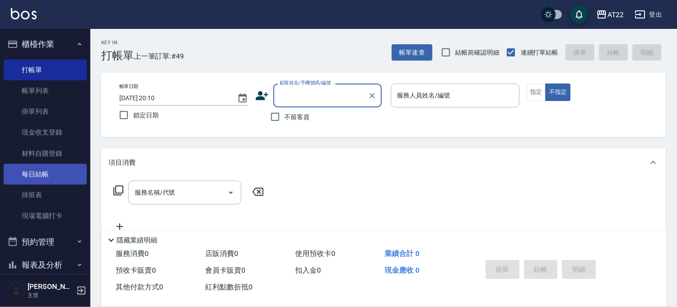
click at [59, 170] on link "每日結帳" at bounding box center [45, 174] width 83 height 21
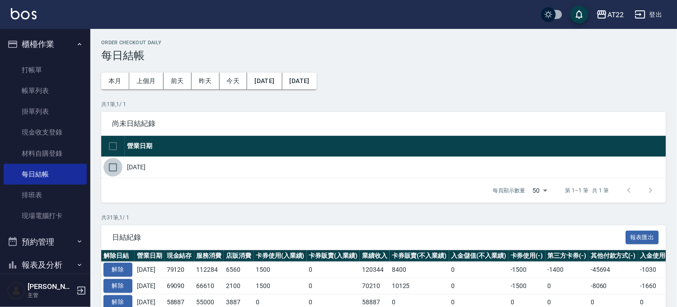
click at [112, 168] on input "checkbox" at bounding box center [113, 167] width 19 height 19
checkbox input "true"
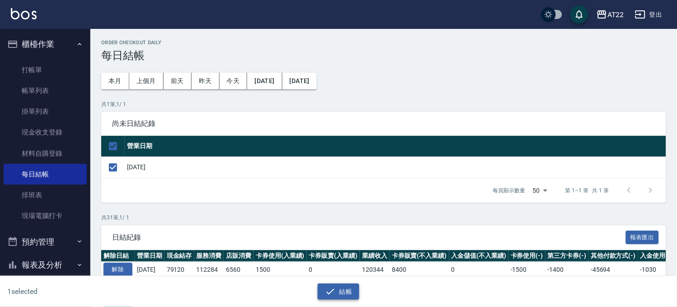
click at [350, 294] on button "結帳" at bounding box center [339, 292] width 42 height 17
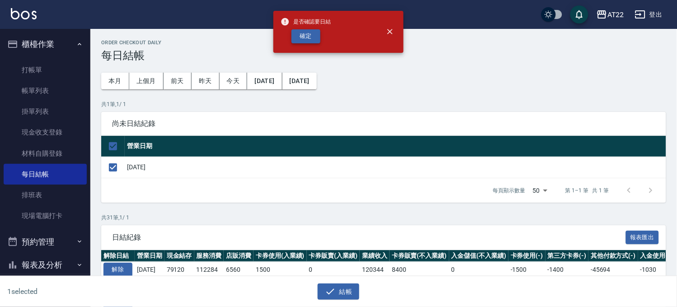
click at [305, 34] on button "確定" at bounding box center [306, 36] width 29 height 14
checkbox input "false"
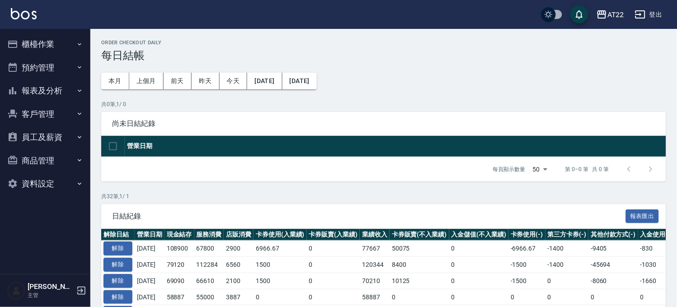
click at [28, 65] on button "預約管理" at bounding box center [45, 68] width 83 height 24
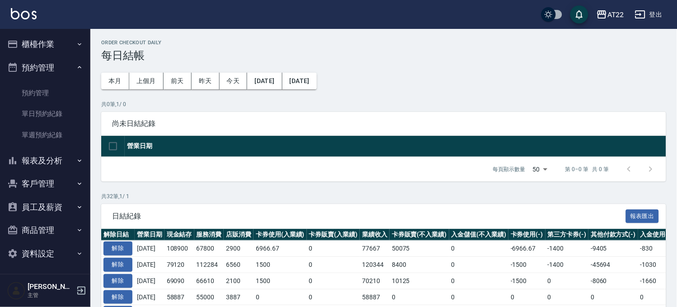
click at [65, 157] on button "報表及分析" at bounding box center [45, 161] width 83 height 24
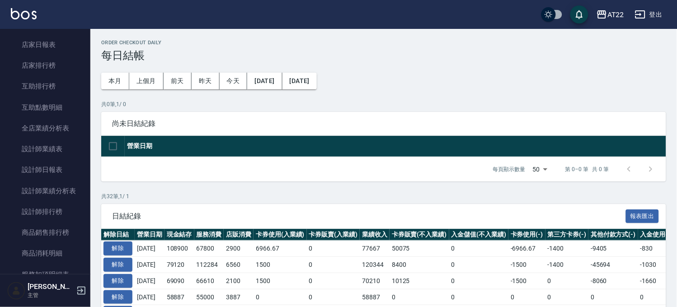
scroll to position [251, 0]
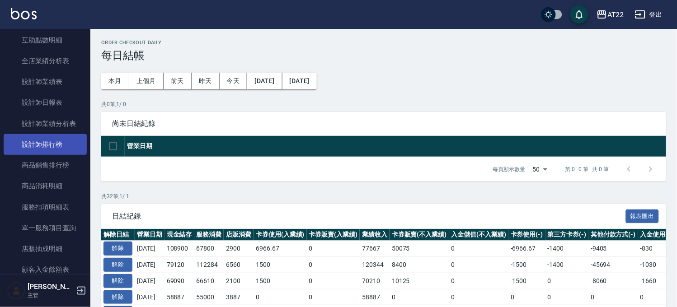
click at [65, 147] on link "設計師排行榜" at bounding box center [45, 144] width 83 height 21
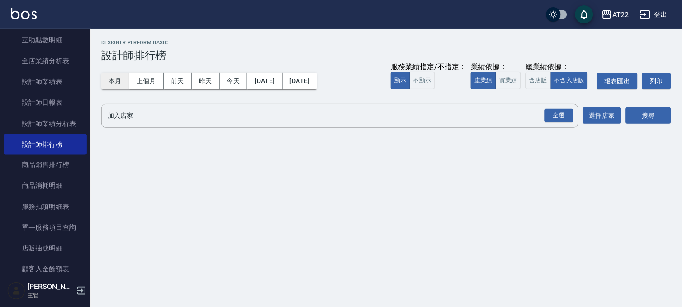
click at [114, 77] on button "本月" at bounding box center [115, 81] width 28 height 17
click at [566, 115] on div "全選" at bounding box center [558, 116] width 29 height 14
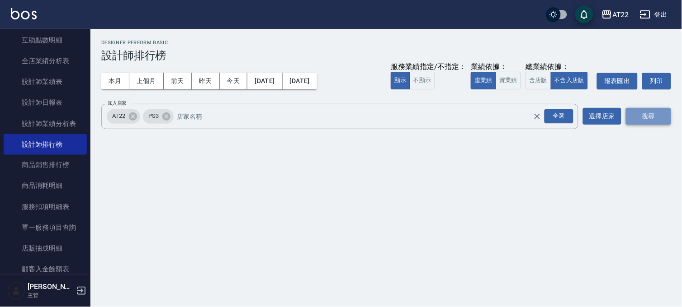
click at [629, 117] on button "搜尋" at bounding box center [648, 116] width 45 height 17
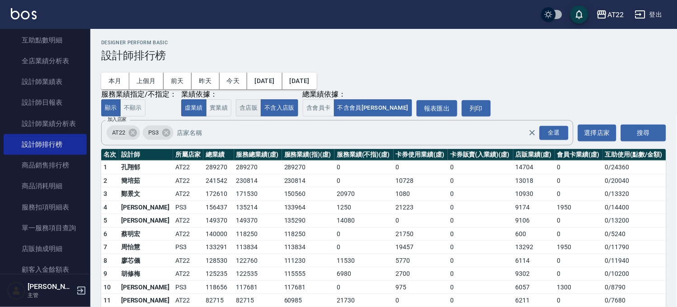
click at [238, 110] on button "含店販" at bounding box center [248, 108] width 25 height 18
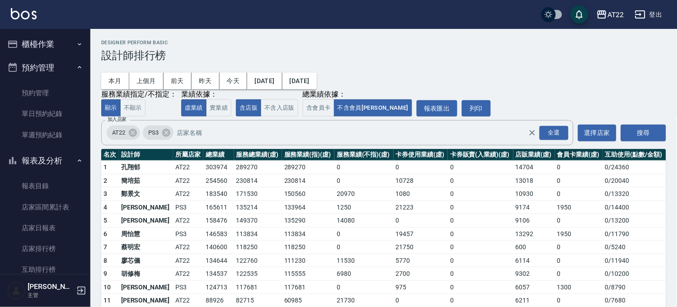
click at [31, 41] on button "櫃檯作業" at bounding box center [45, 45] width 83 height 24
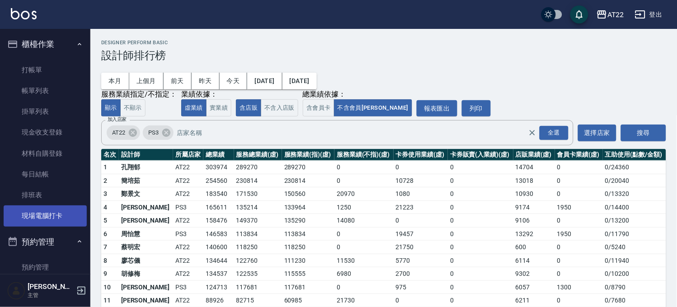
click at [53, 219] on link "現場電腦打卡" at bounding box center [45, 216] width 83 height 21
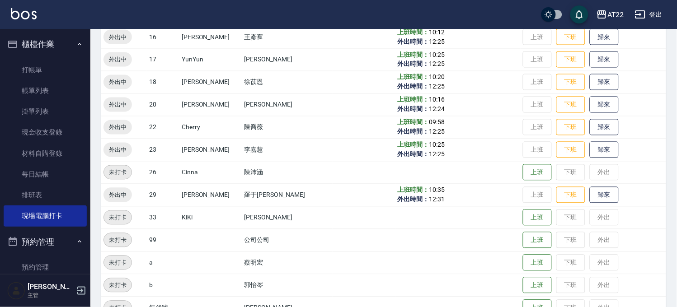
scroll to position [369, 0]
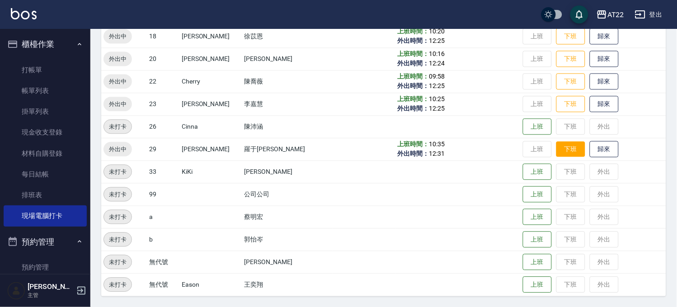
click at [557, 142] on button "下班" at bounding box center [571, 150] width 29 height 16
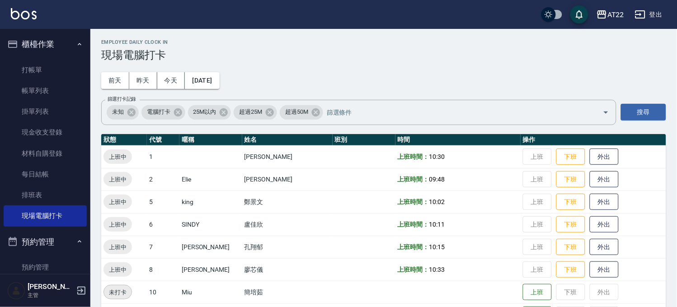
scroll to position [0, 0]
